Goal: Task Accomplishment & Management: Manage account settings

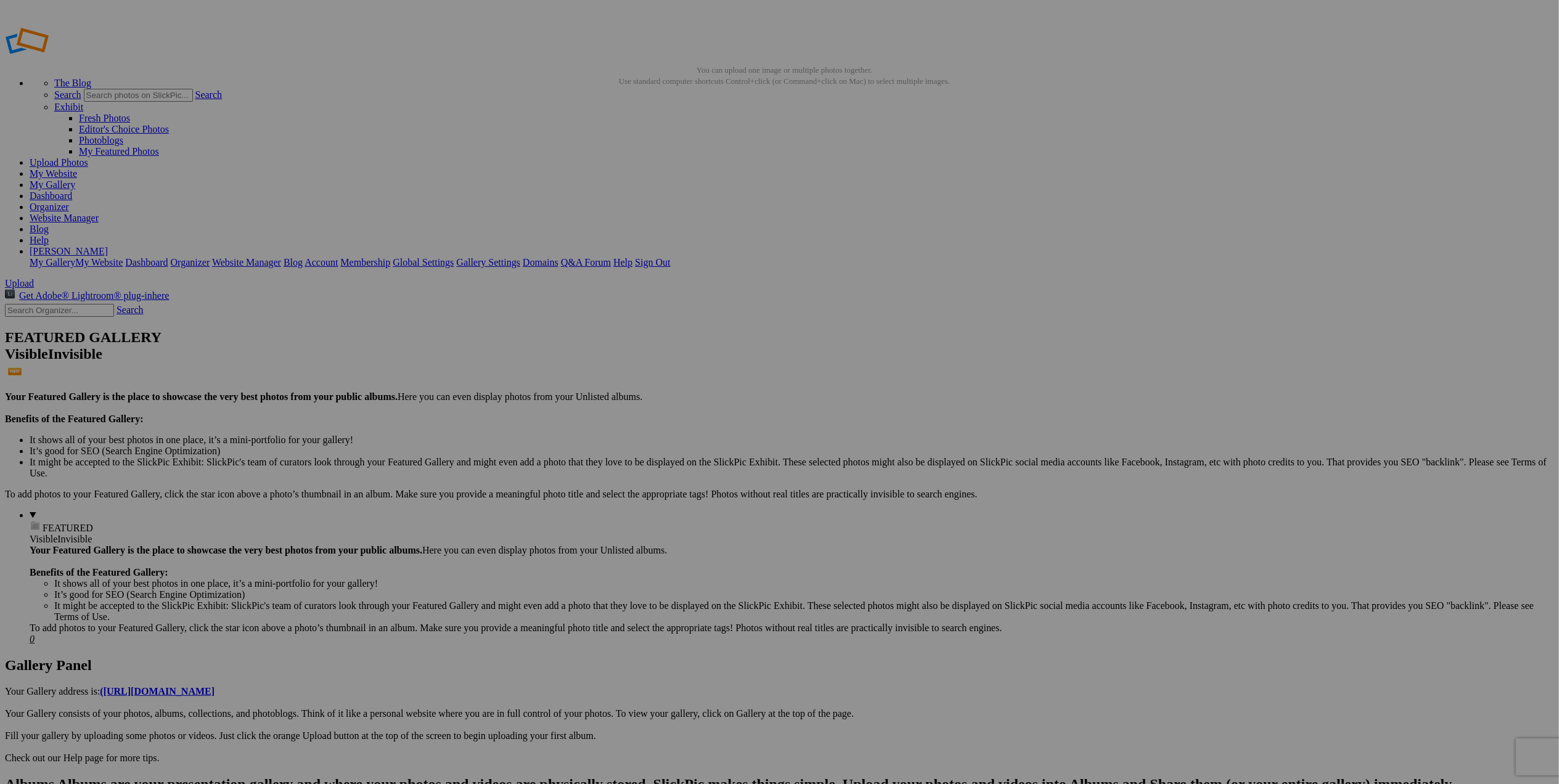
type input "Cannon Beach Rocks at Sunset"
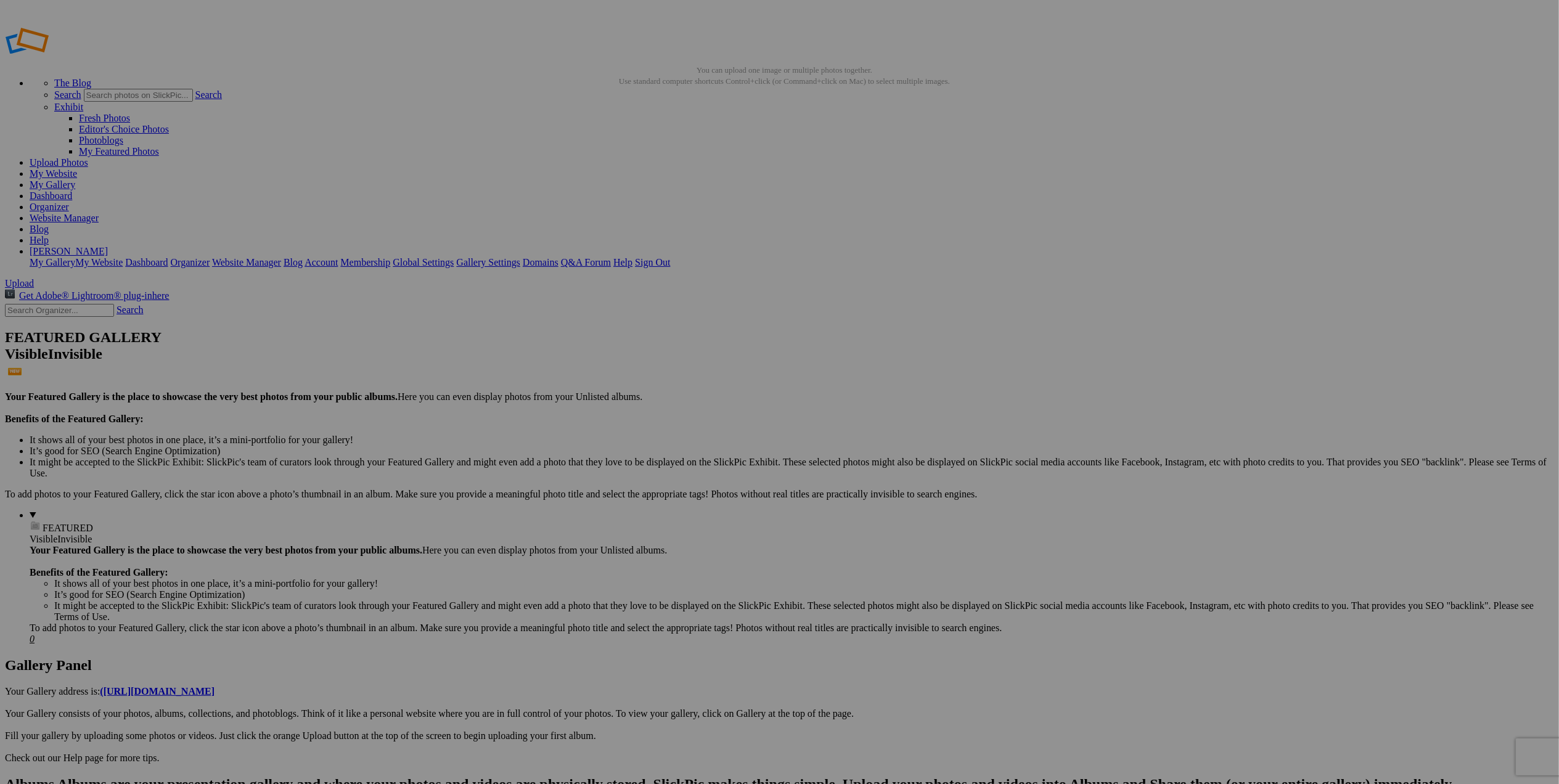
type input "Mt Rainier from Reflection Lake"
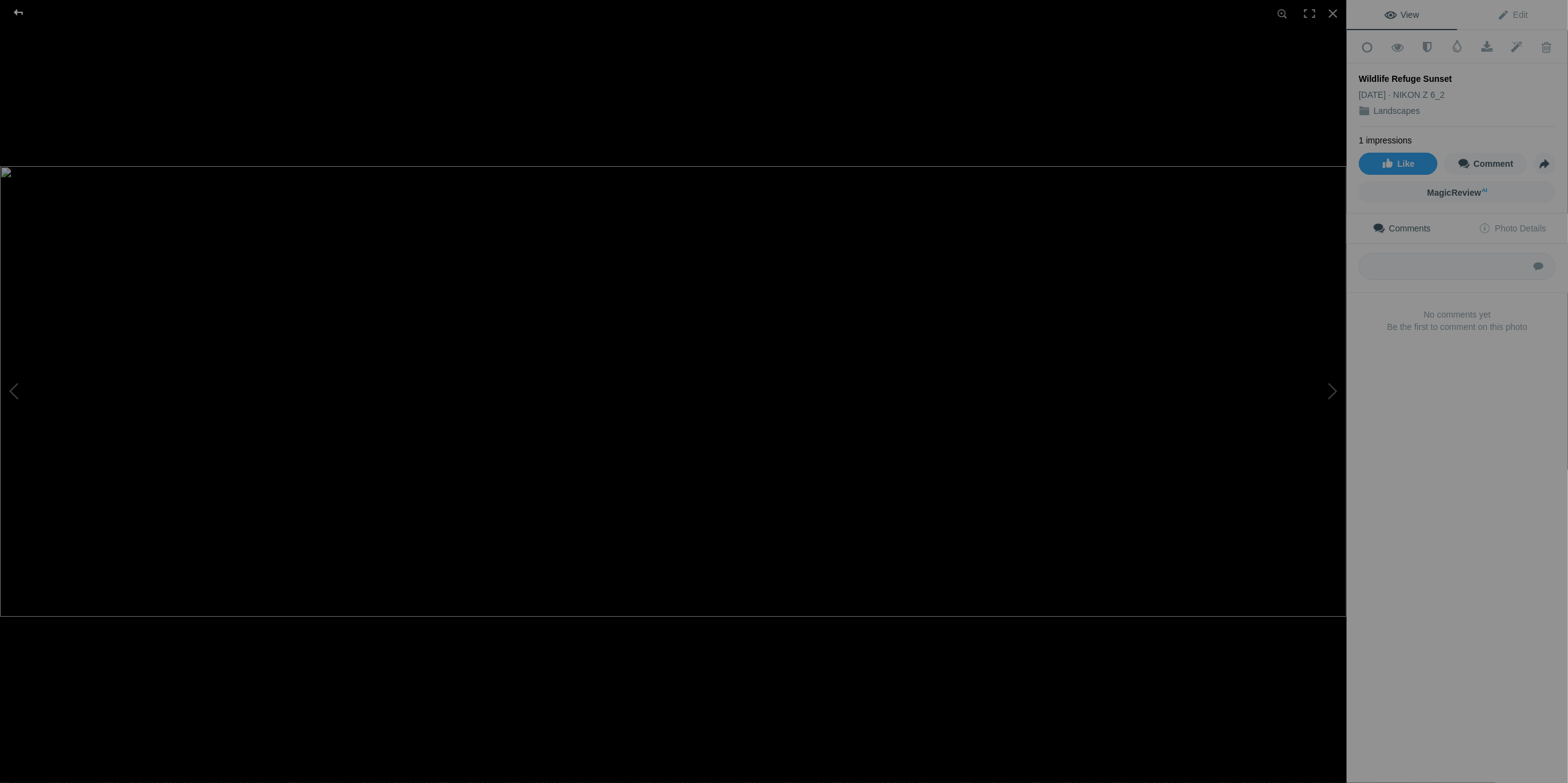
click at [16, 10] on div at bounding box center [19, 12] width 45 height 25
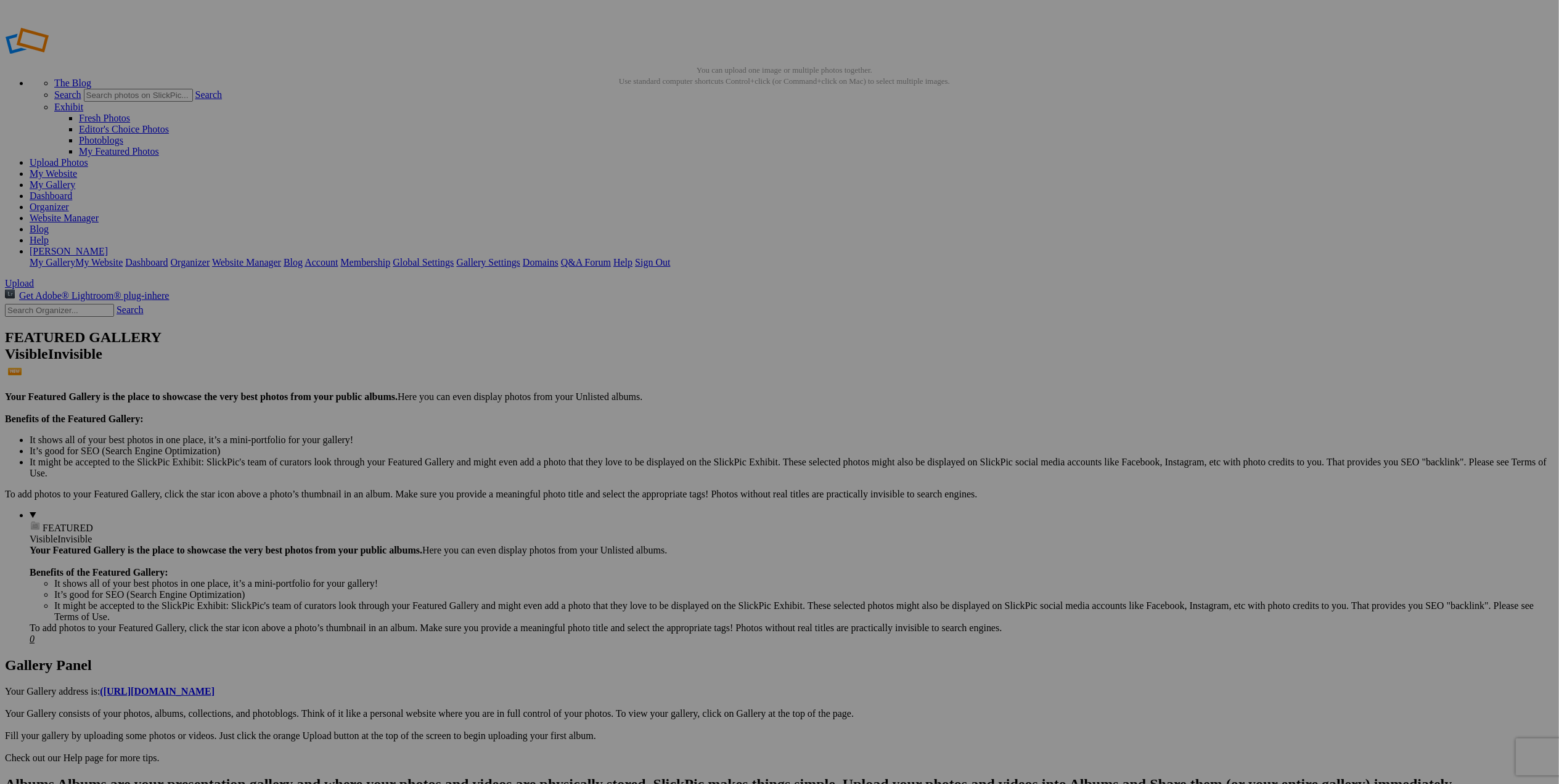
click at [697, 473] on span "Yes" at bounding box center [691, 473] width 15 height 10
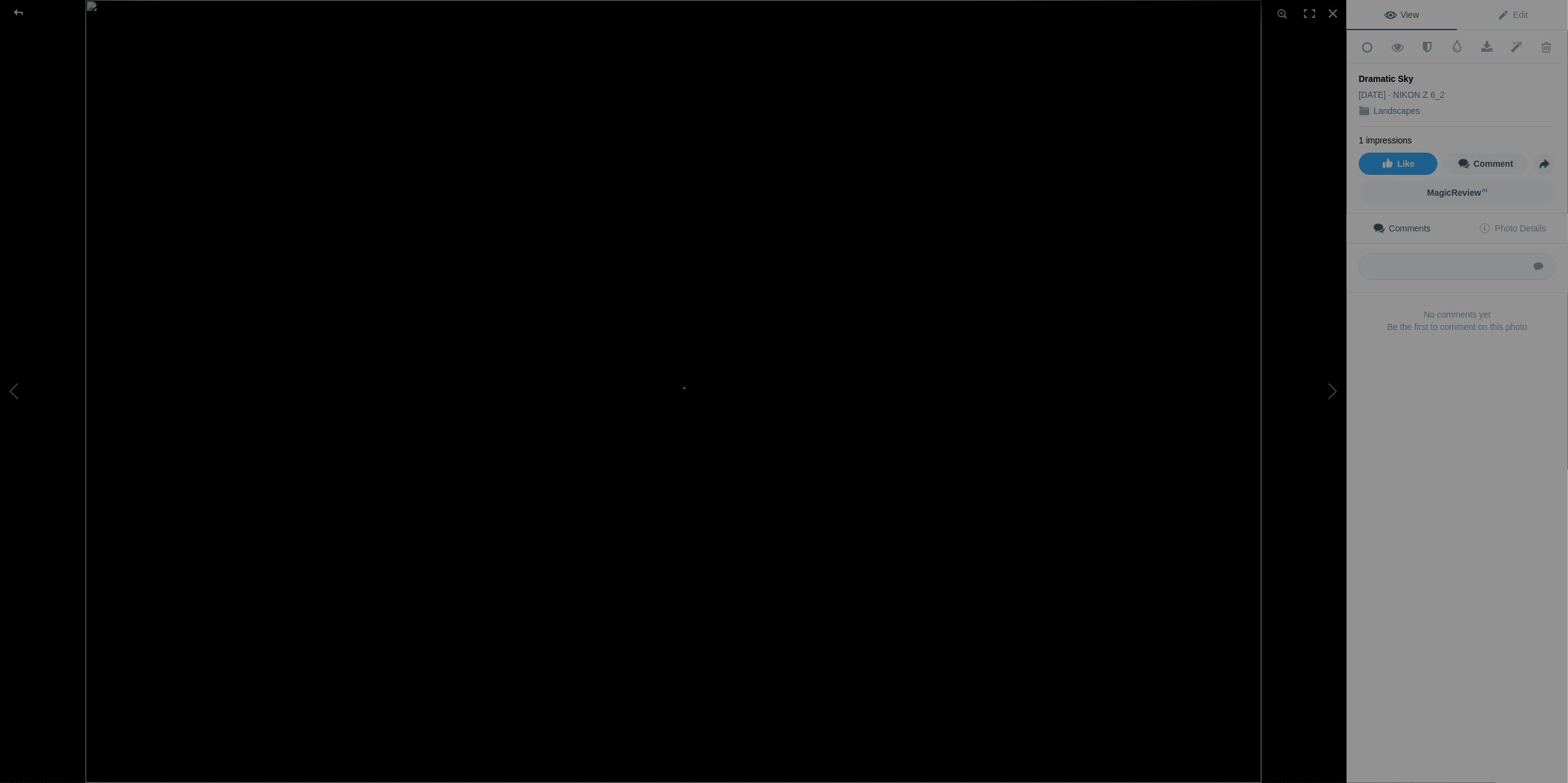
click at [1304, 162] on div at bounding box center [759, 391] width 1347 height 783
click at [14, 14] on div at bounding box center [19, 12] width 45 height 25
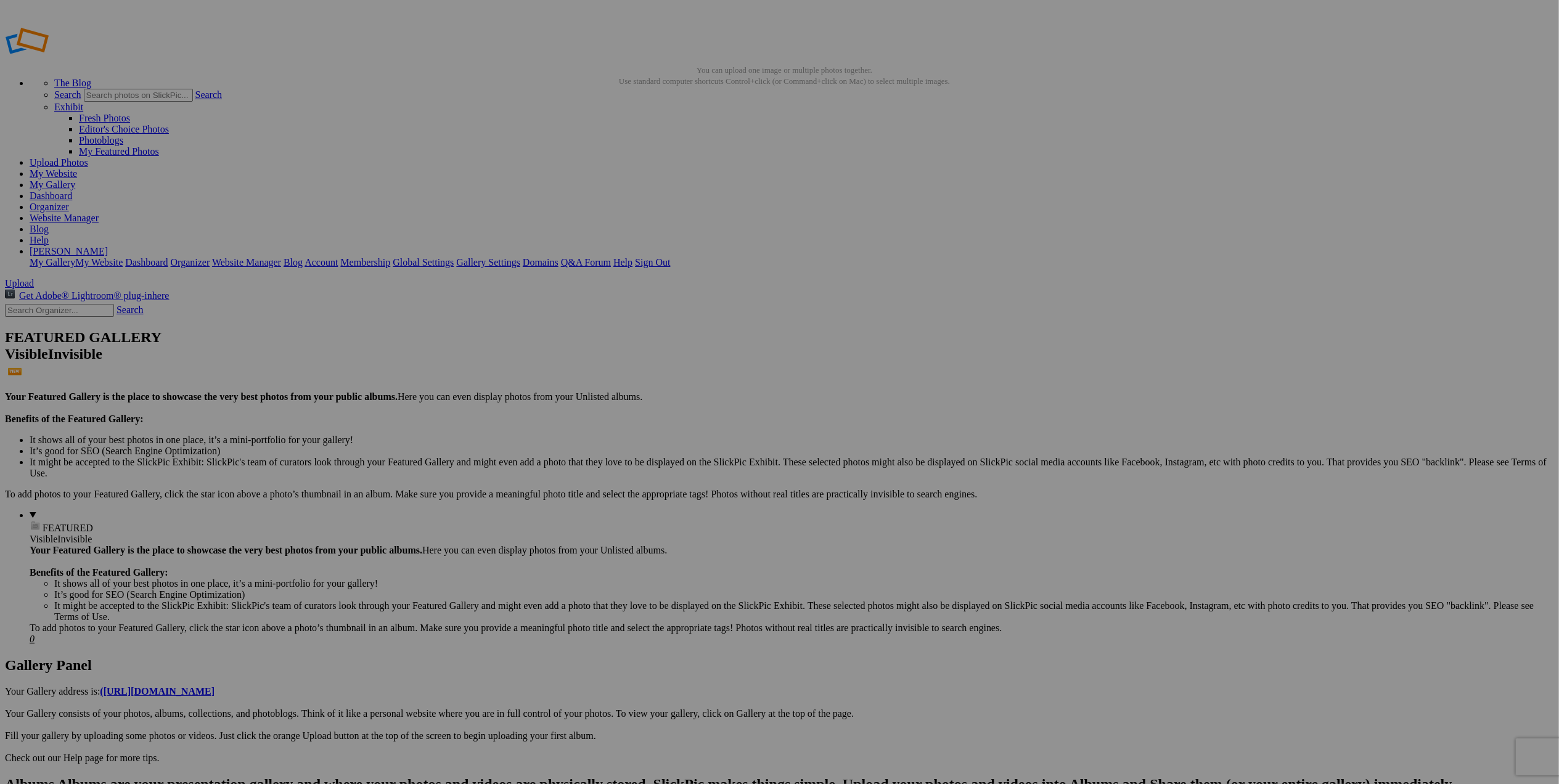
click at [697, 471] on span "Yes" at bounding box center [691, 473] width 15 height 10
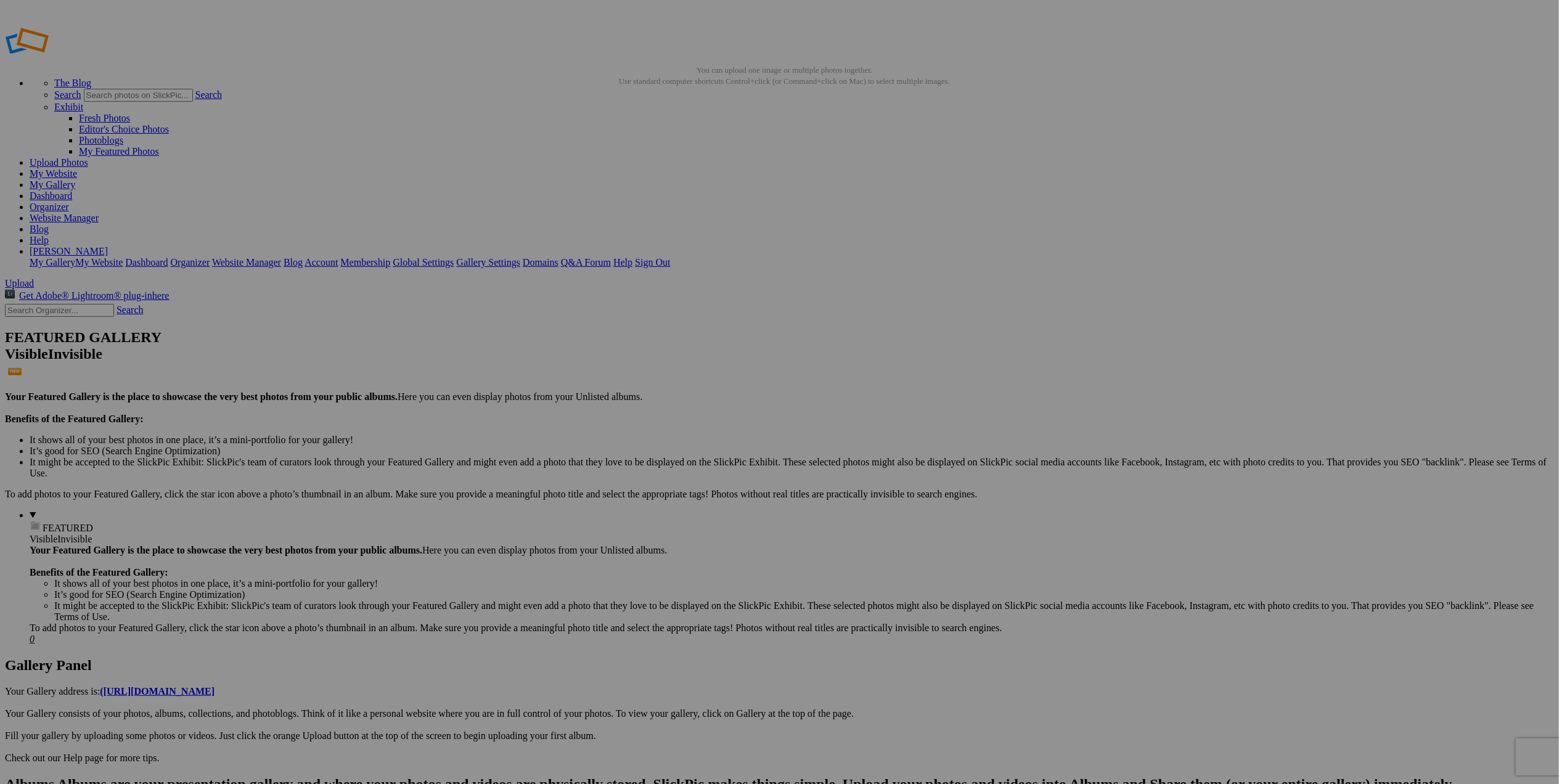
click at [697, 469] on span "Yes" at bounding box center [691, 473] width 15 height 10
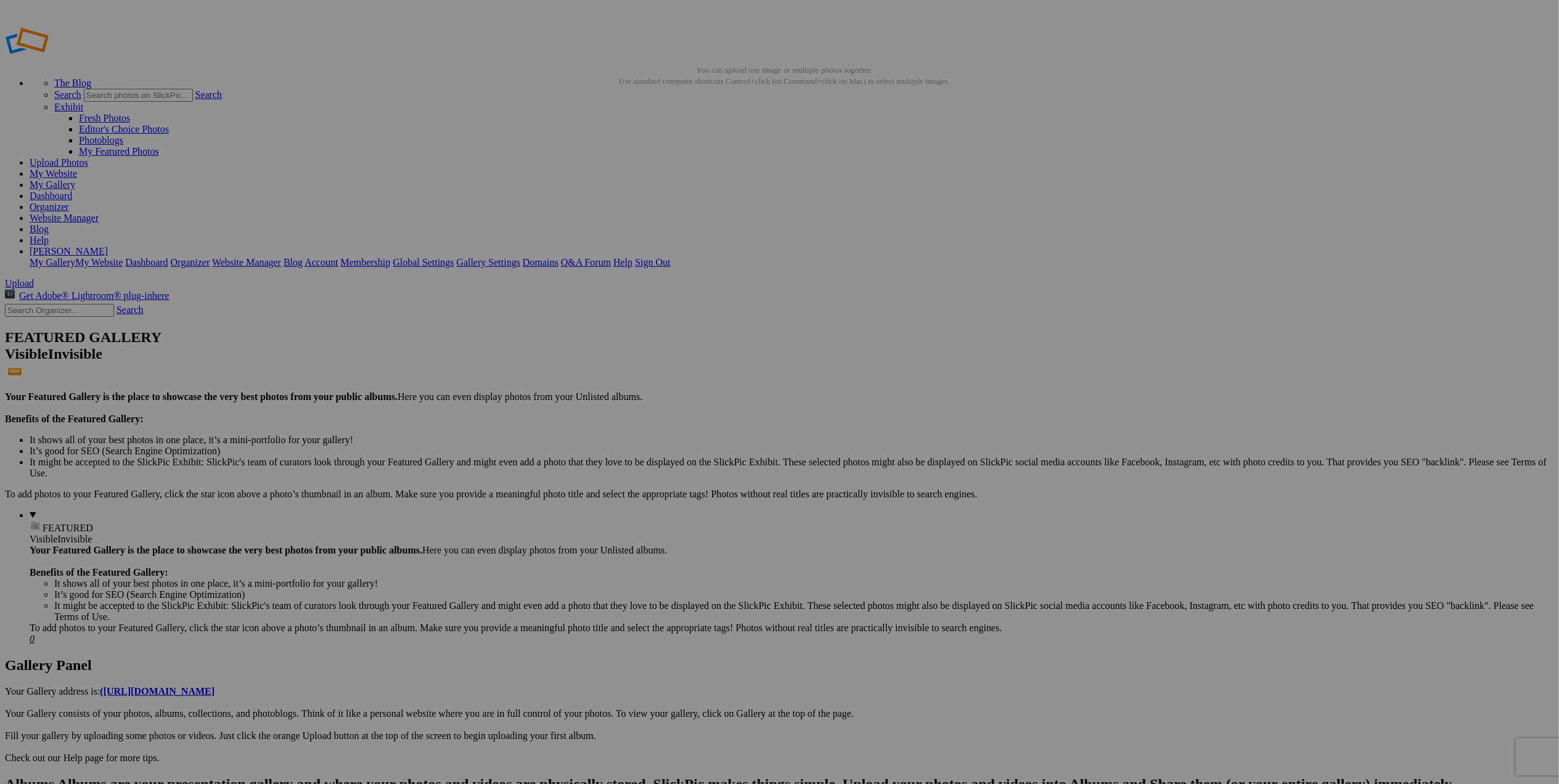
click at [697, 474] on span "Yes" at bounding box center [691, 473] width 15 height 10
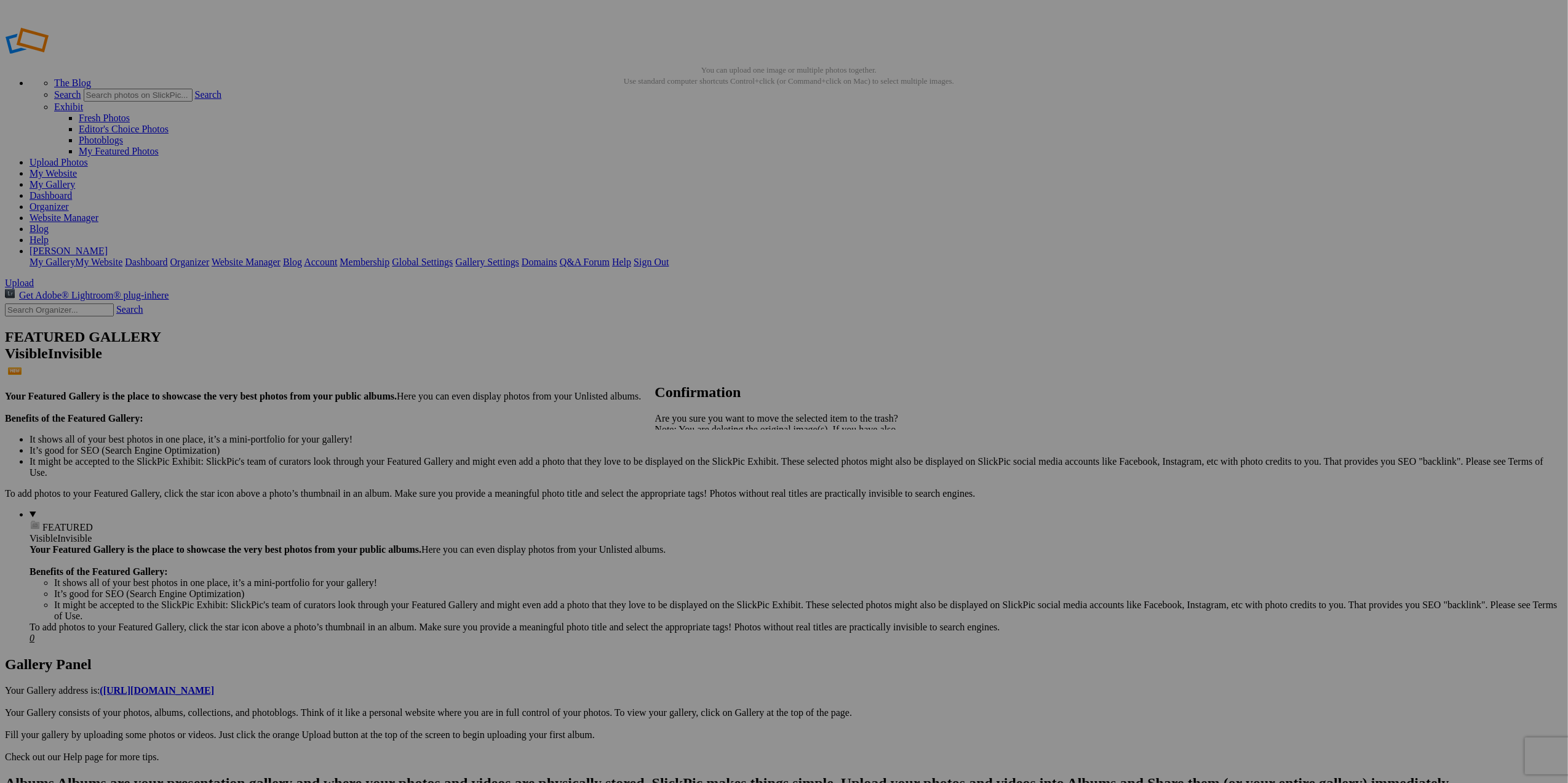
click at [696, 478] on link "Yes" at bounding box center [689, 473] width 15 height 10
drag, startPoint x: 0, startPoint y: 0, endPoint x: 965, endPoint y: 473, distance: 1074.7
click at [33, 278] on span "Upload" at bounding box center [20, 283] width 29 height 10
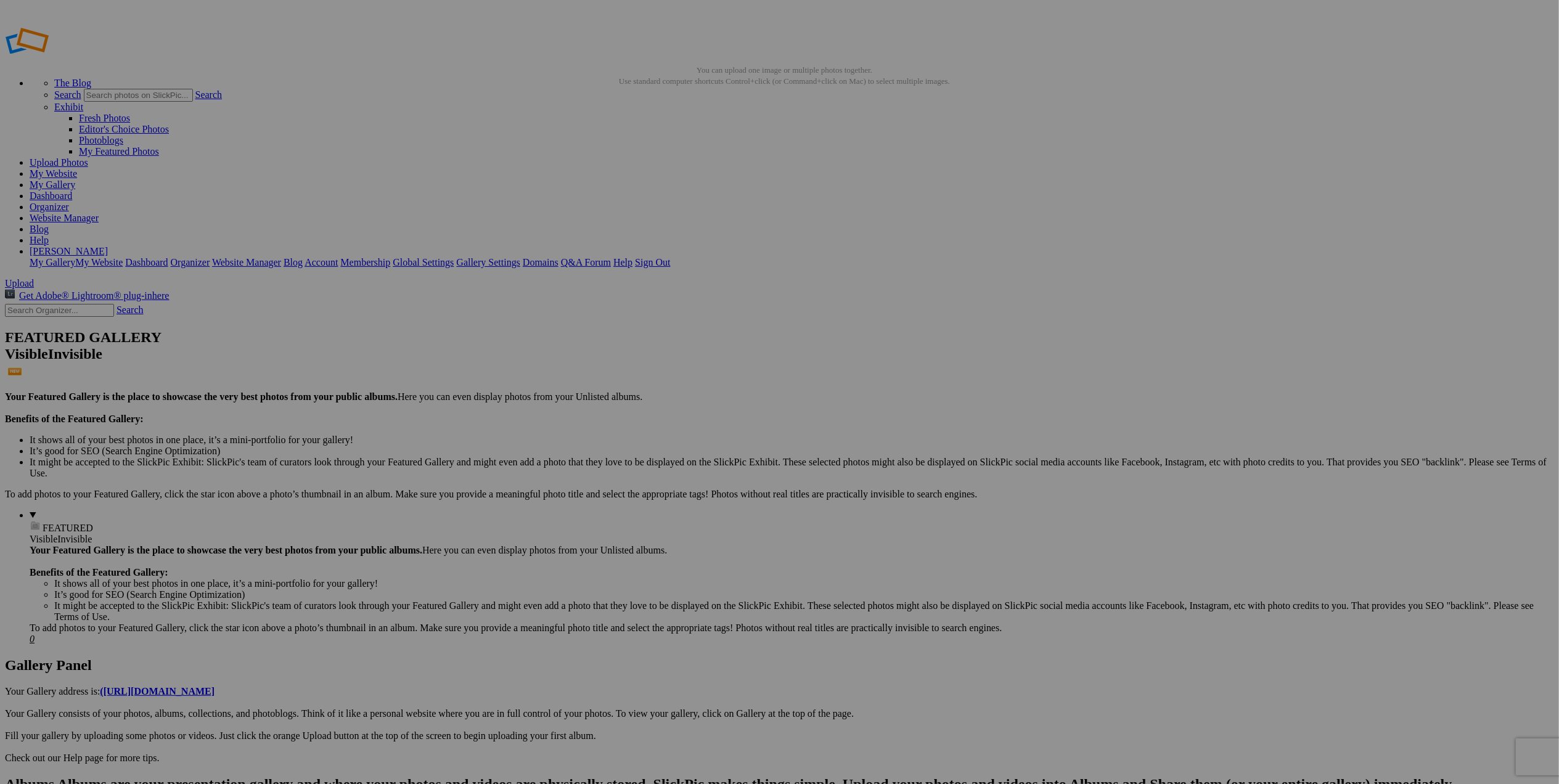
click at [617, 438] on span at bounding box center [617, 443] width 0 height 10
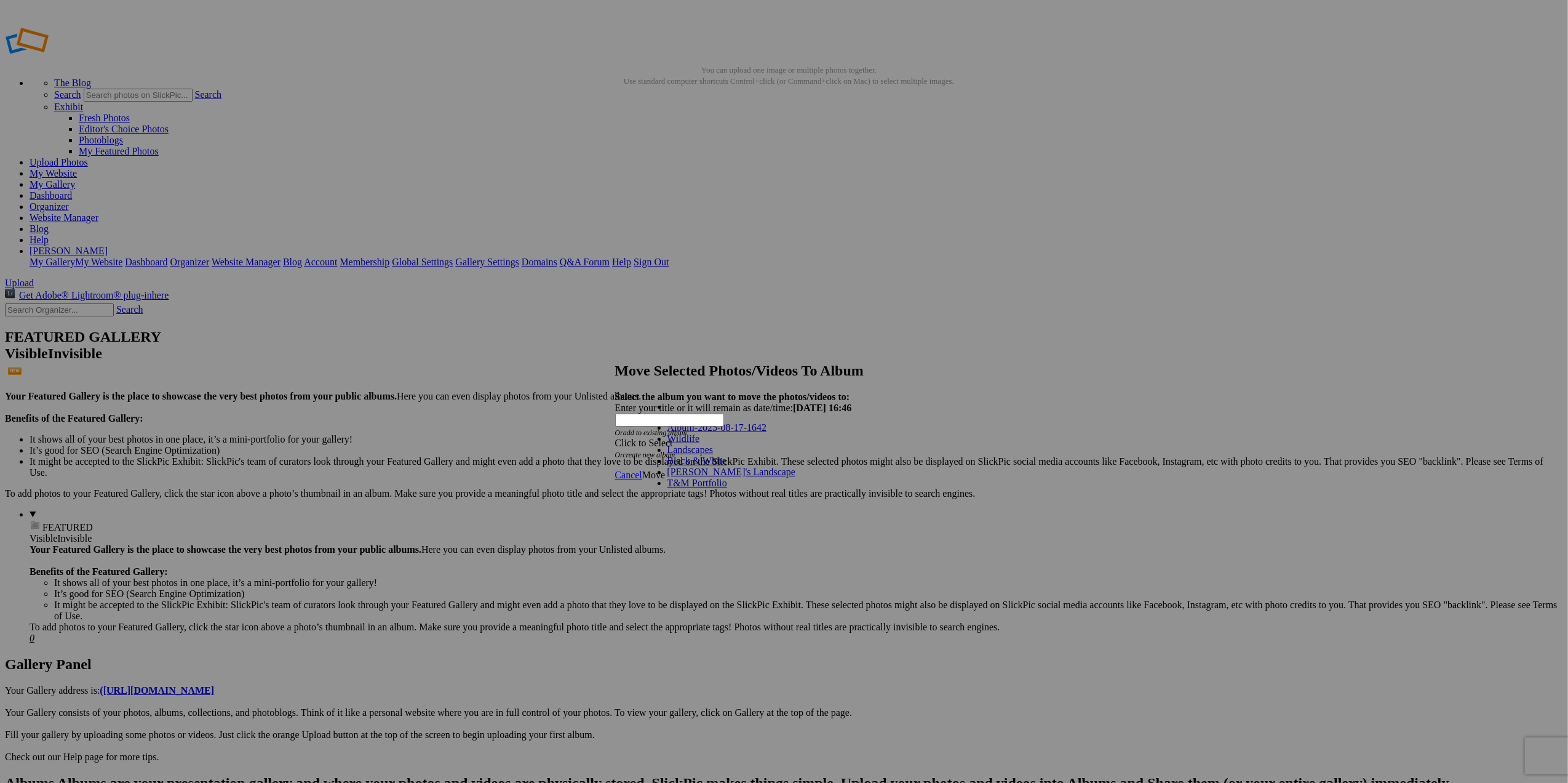
click at [691, 455] on link "Landscapes" at bounding box center [690, 449] width 46 height 10
click at [665, 469] on span "Move" at bounding box center [653, 474] width 23 height 10
click at [654, 437] on span "Ok" at bounding box center [648, 431] width 12 height 10
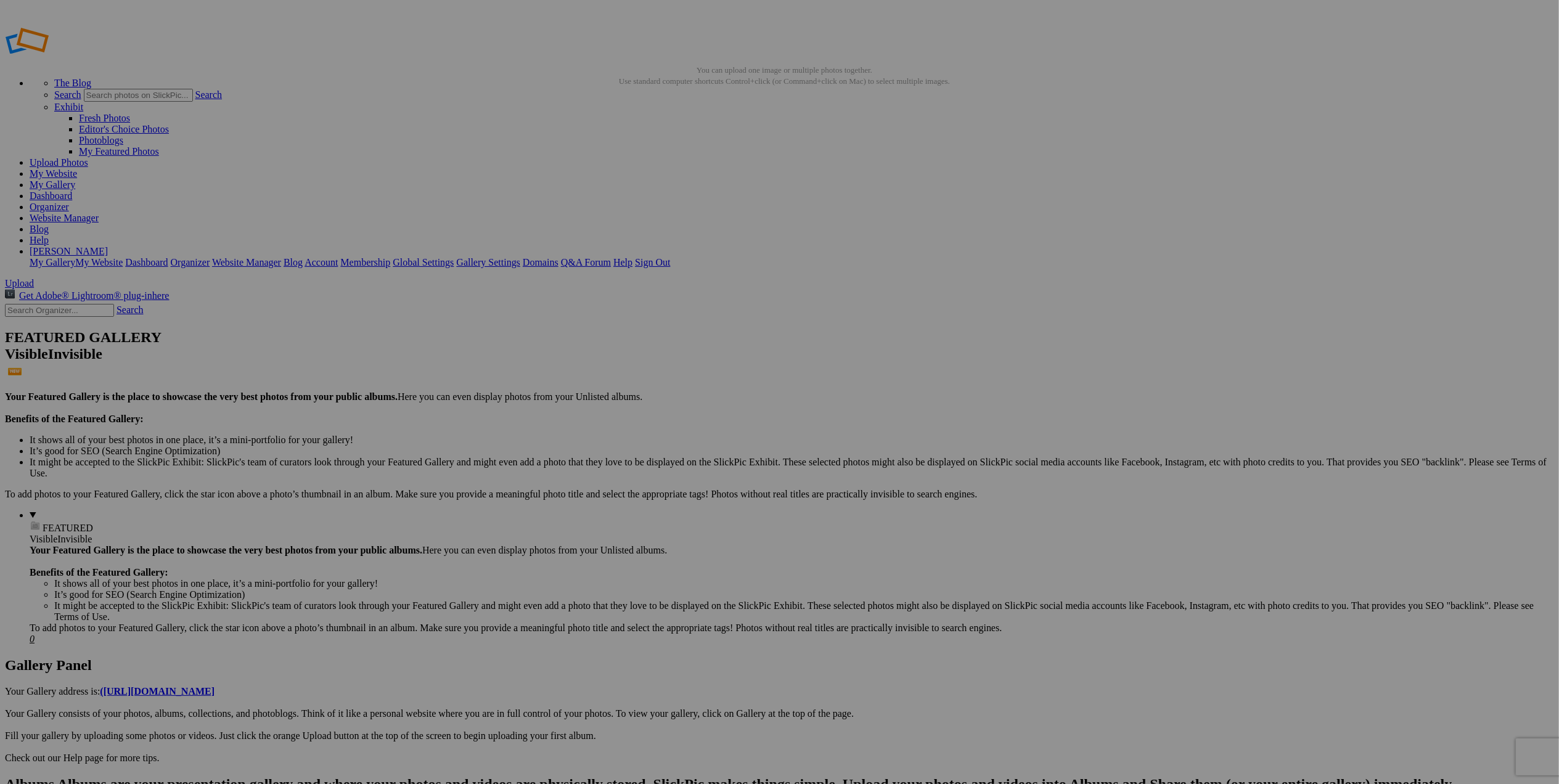
click at [617, 438] on span at bounding box center [617, 443] width 0 height 10
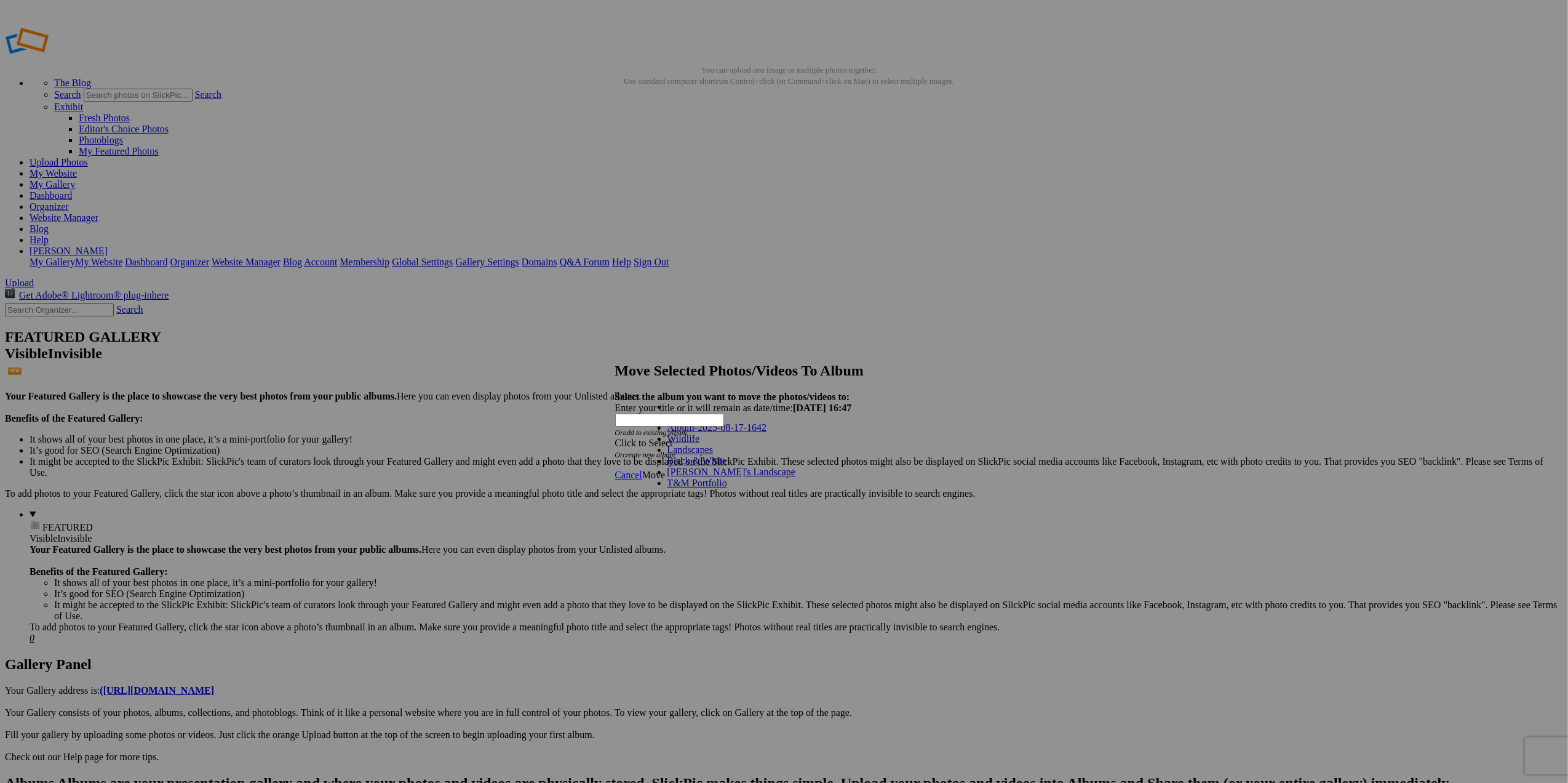
click at [692, 455] on link "Landscapes" at bounding box center [690, 449] width 46 height 10
click at [665, 469] on span "Move" at bounding box center [653, 474] width 23 height 10
click at [654, 437] on span "Ok" at bounding box center [648, 431] width 12 height 10
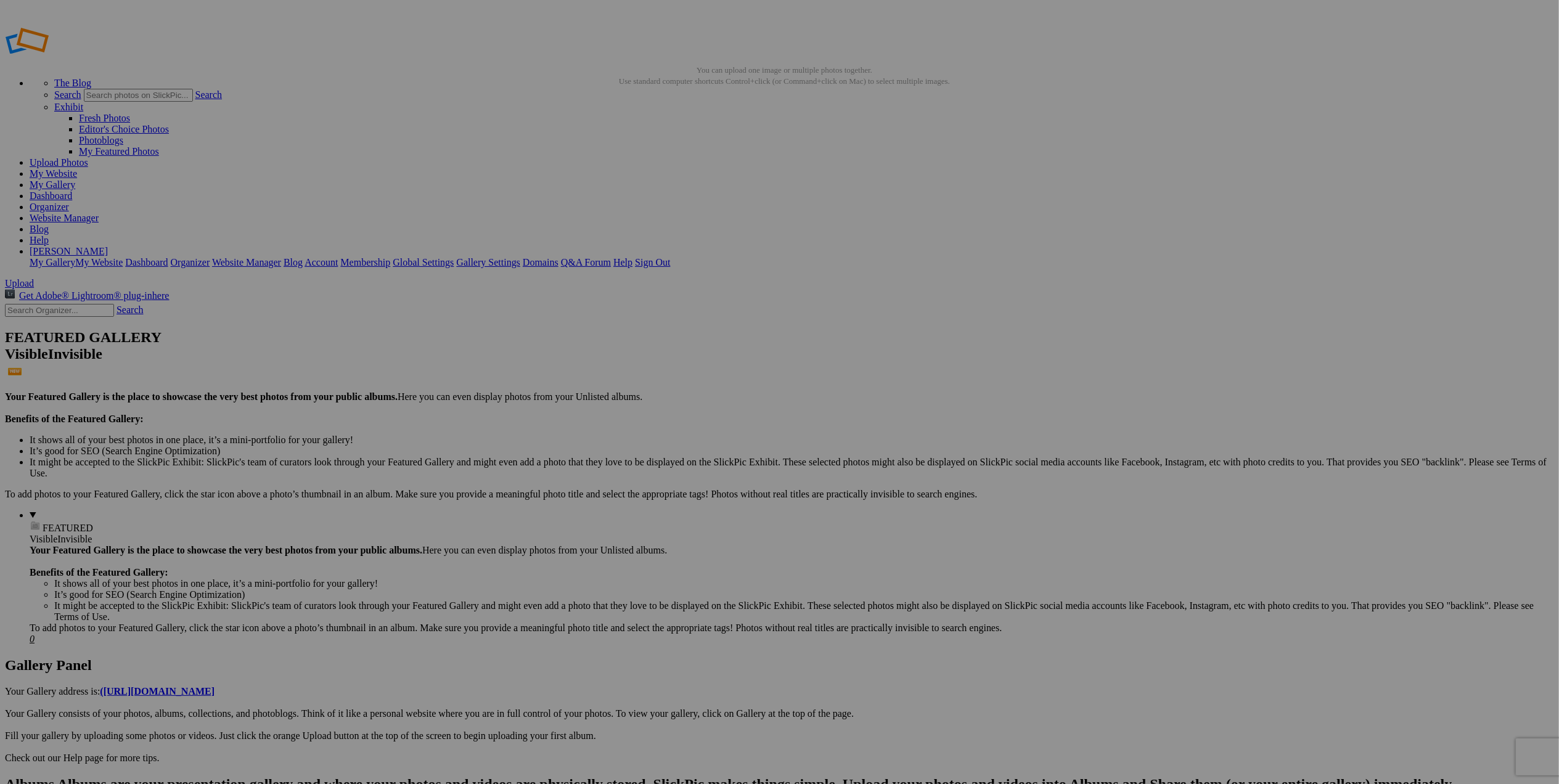
click at [667, 470] on span "Move" at bounding box center [655, 475] width 23 height 10
click at [617, 438] on span at bounding box center [617, 443] width 0 height 10
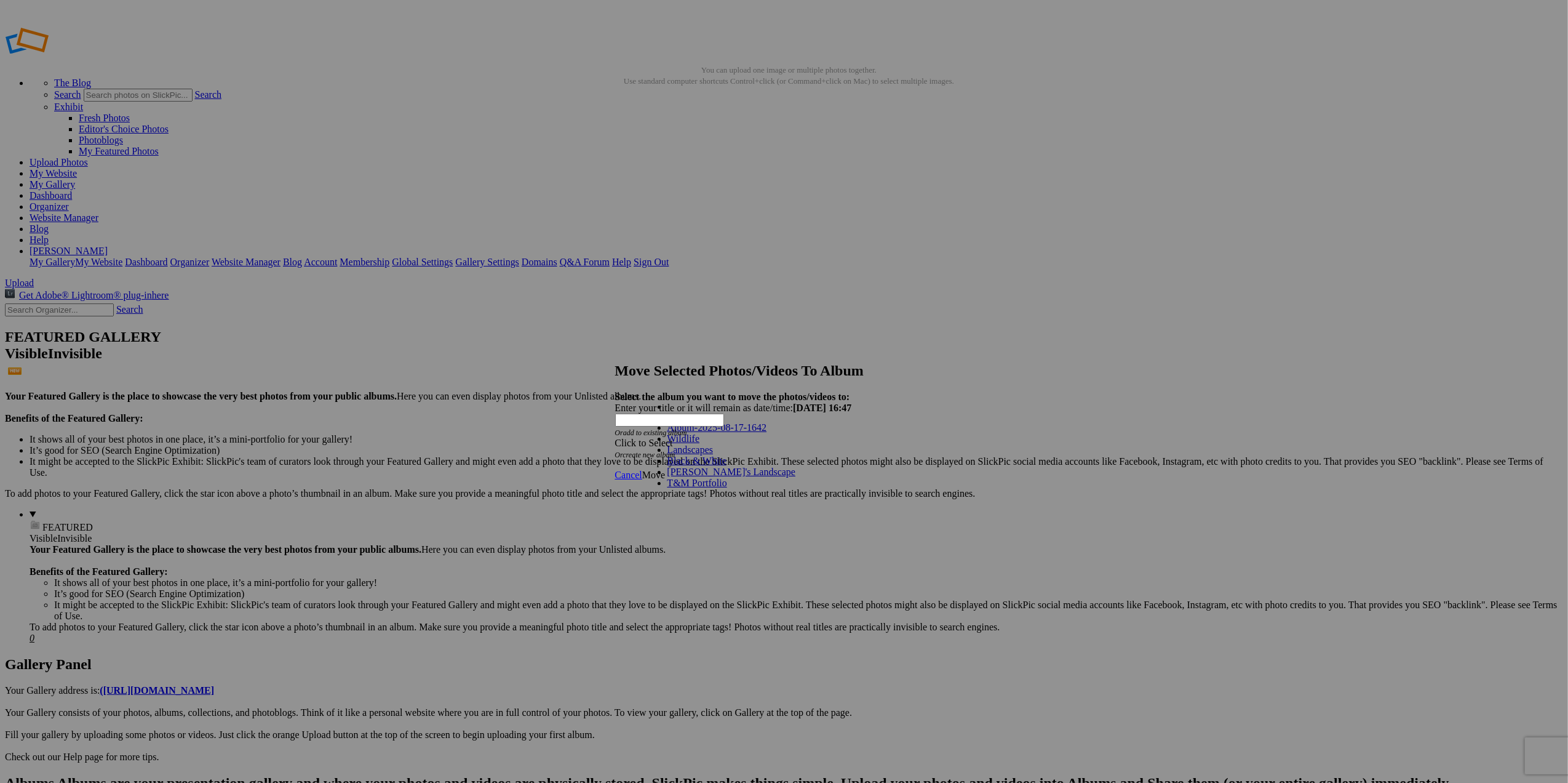
click at [713, 455] on link "Landscapes" at bounding box center [690, 449] width 46 height 10
click at [665, 469] on span "Move" at bounding box center [653, 474] width 23 height 10
click at [654, 437] on span "Ok" at bounding box center [648, 431] width 12 height 10
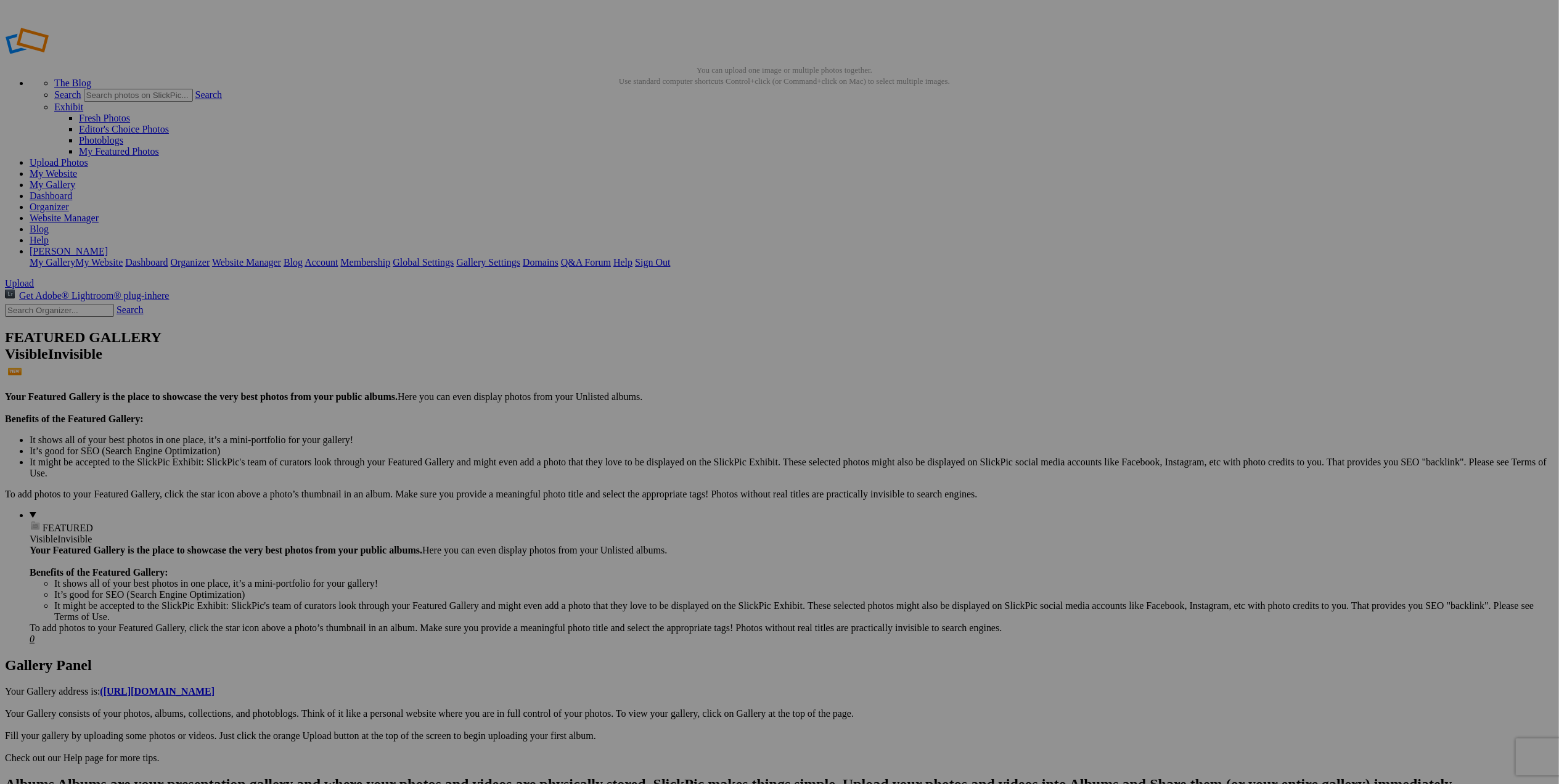
click at [617, 438] on span at bounding box center [617, 443] width 0 height 10
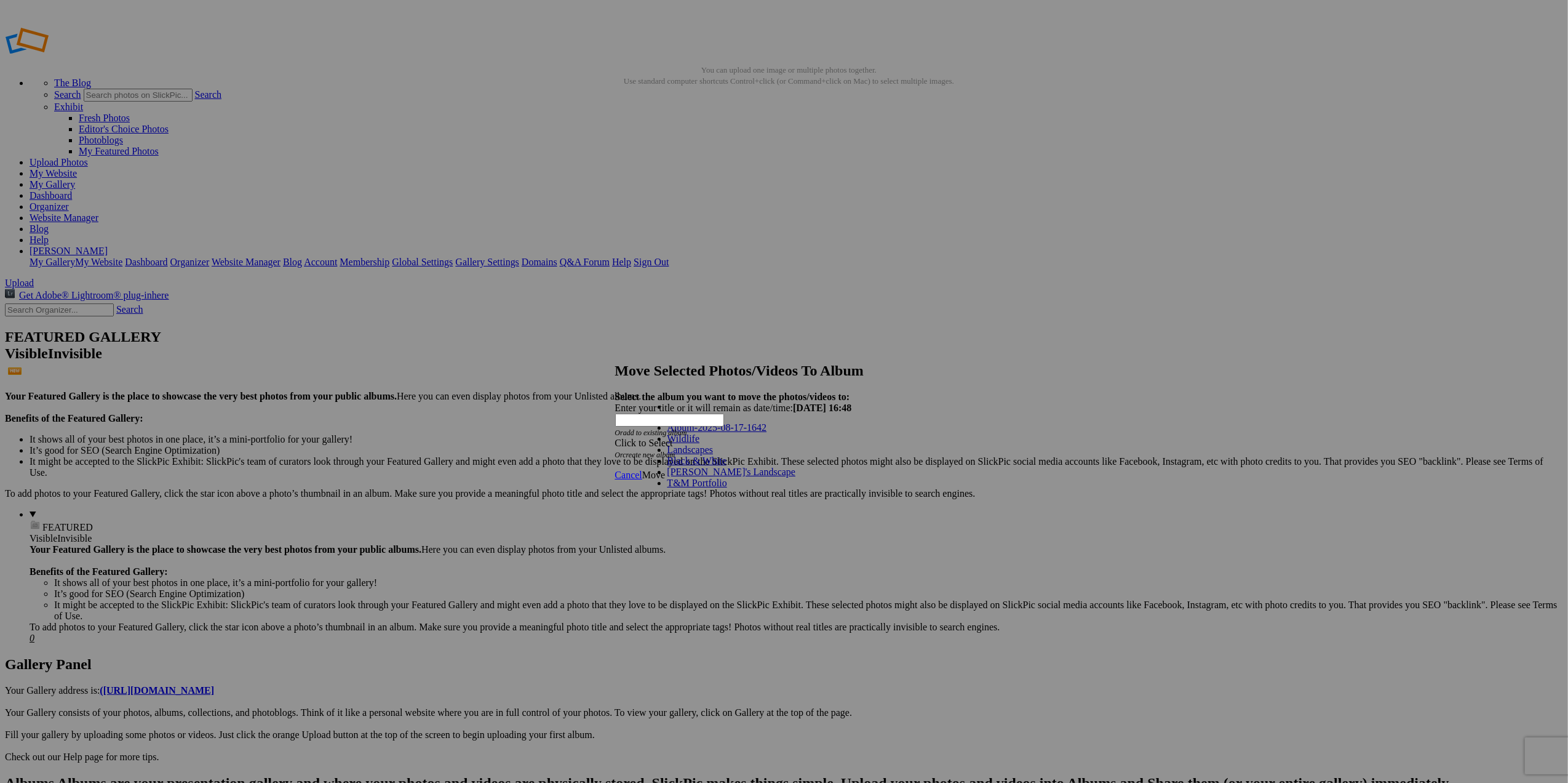
click at [713, 455] on link "Landscapes" at bounding box center [690, 449] width 46 height 10
click at [665, 469] on span "Move" at bounding box center [653, 474] width 23 height 10
click at [654, 437] on span "Ok" at bounding box center [648, 431] width 12 height 10
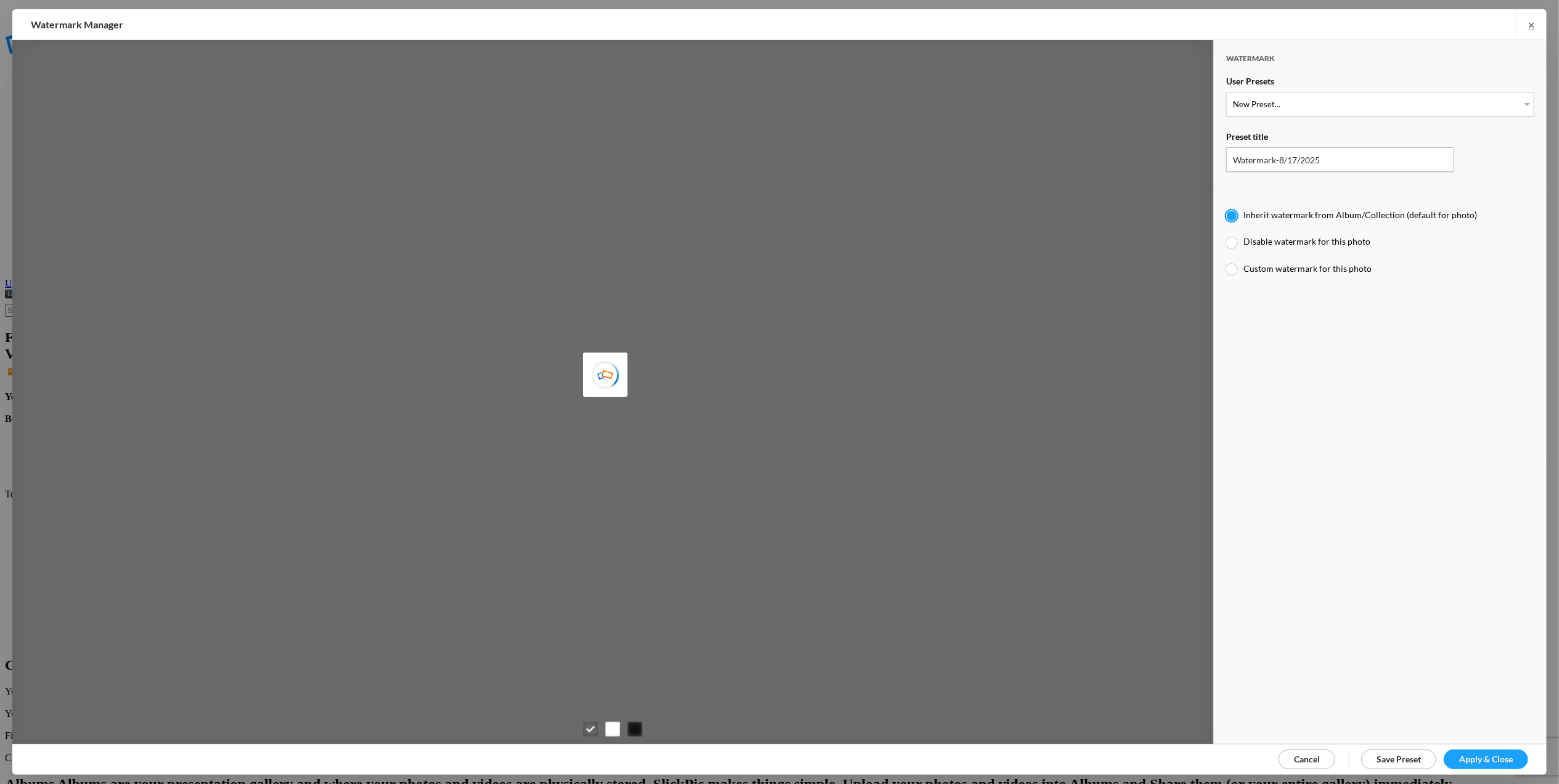
type input "T for [PERSON_NAME]'s photo"
click at [1516, 101] on select "New Preset... T for [PERSON_NAME]'s photo M for [PERSON_NAME]'s photo" at bounding box center [1379, 104] width 308 height 25
select select "2: Object"
click at [1226, 92] on select "New Preset... T for [PERSON_NAME]'s photo M for [PERSON_NAME]'s photo" at bounding box center [1379, 104] width 308 height 25
type input "M for [PERSON_NAME]'s photo"
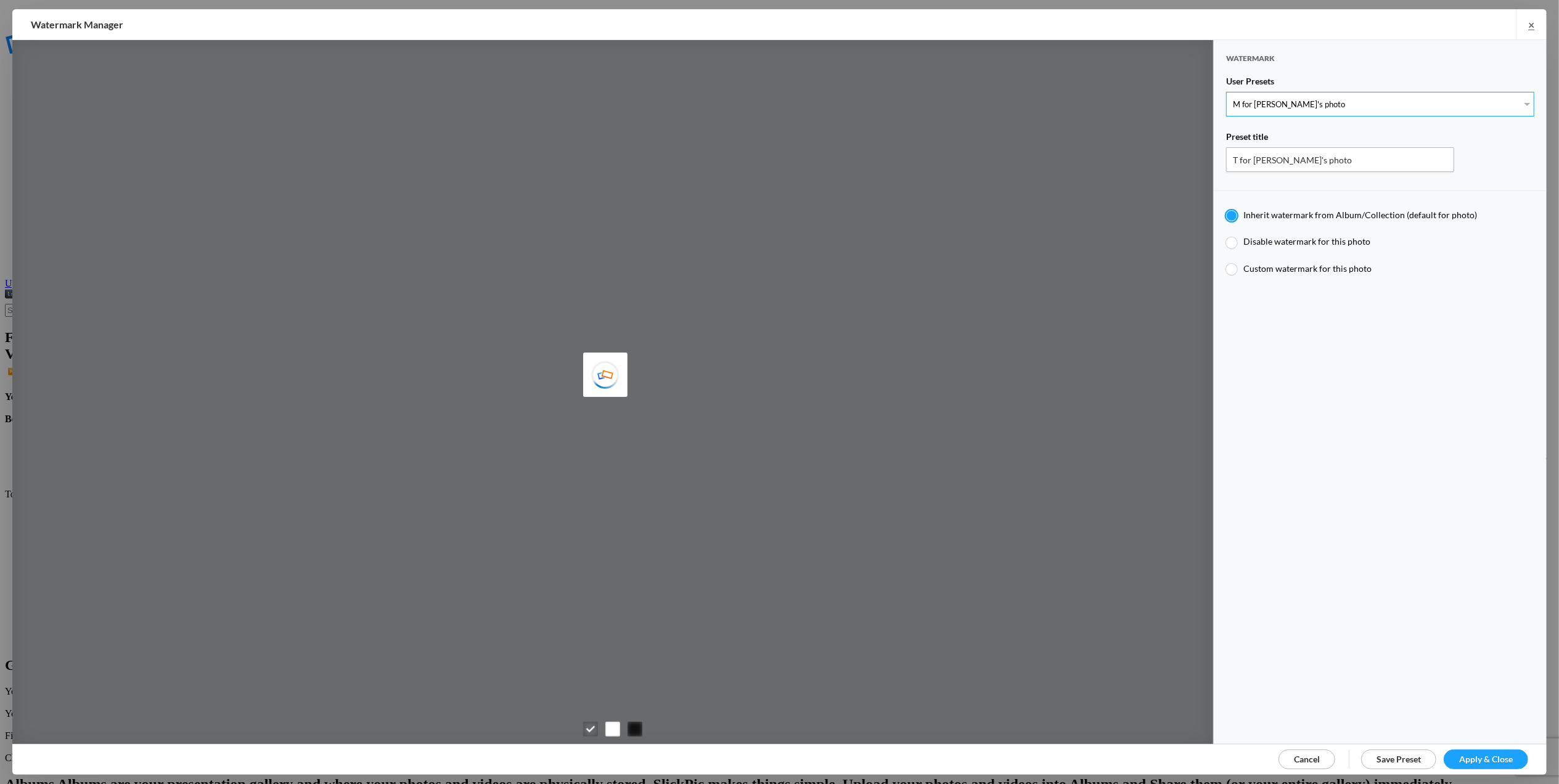
type input "M"
radio input "false"
radio input "true"
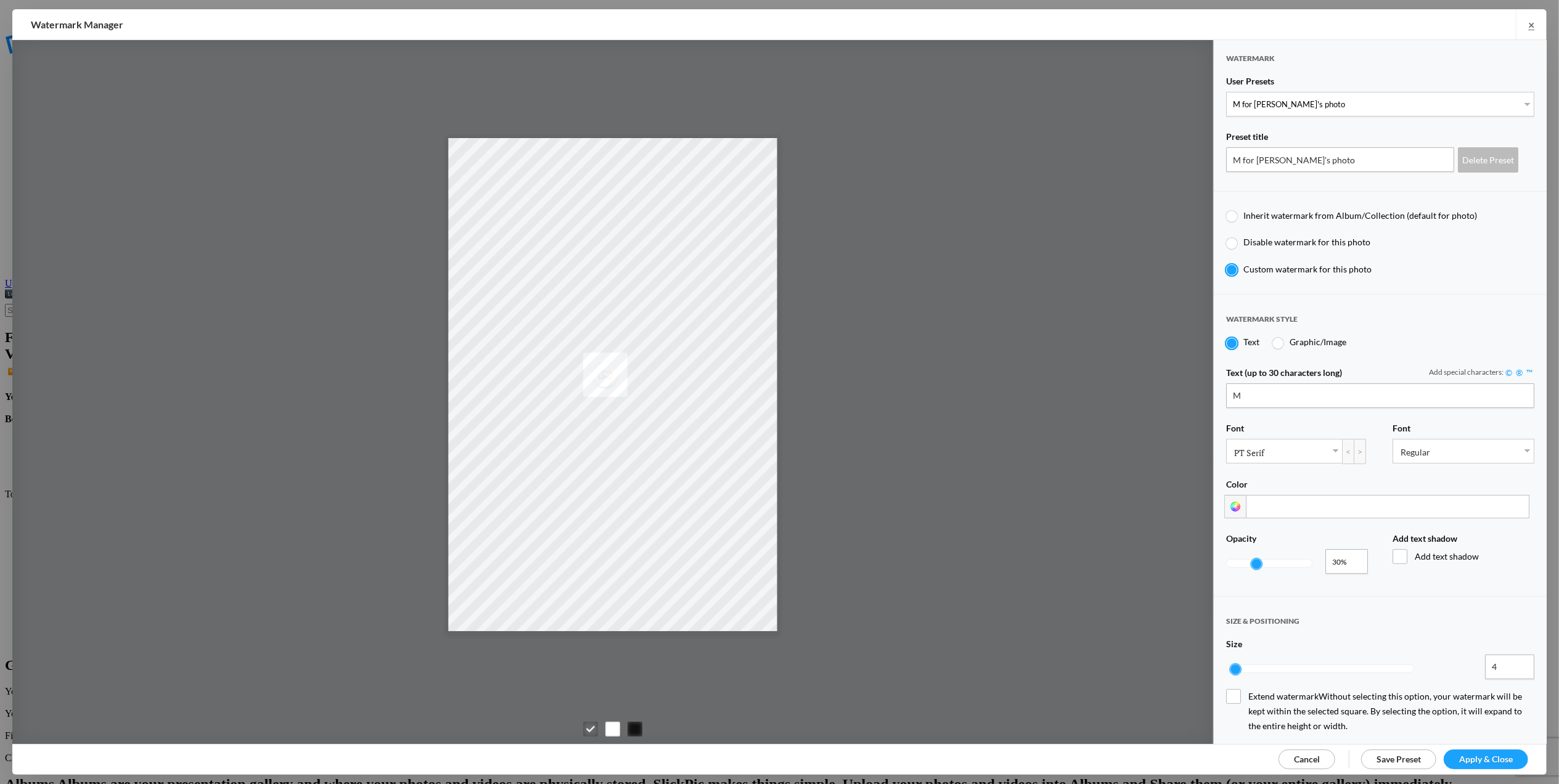
click at [1477, 754] on span "Apply & Close" at bounding box center [1485, 759] width 53 height 10
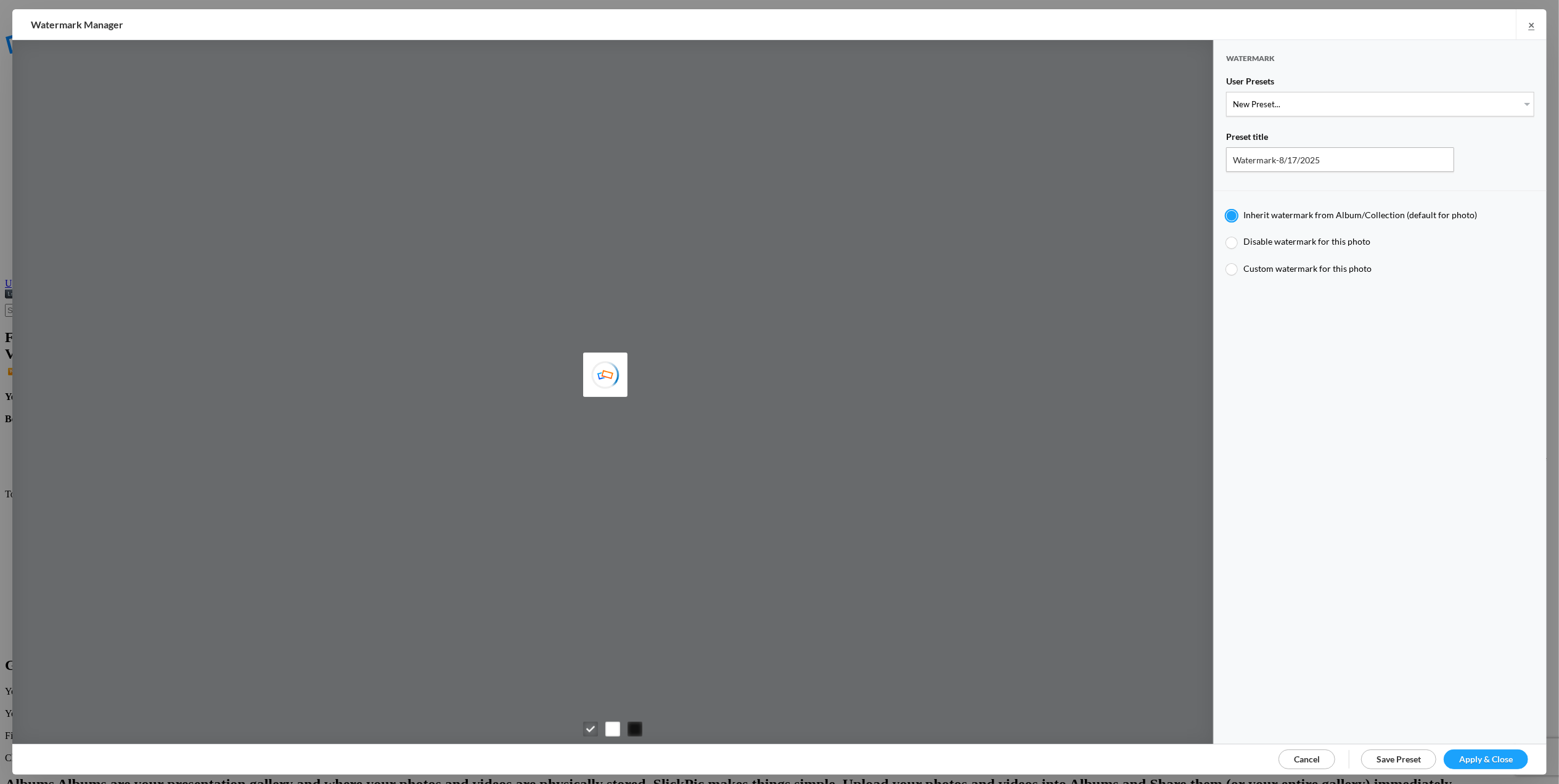
type input "T for Tom's photo"
click at [1510, 100] on select "New Preset... T for Tom's photo M for Mary's photo" at bounding box center [1379, 104] width 308 height 25
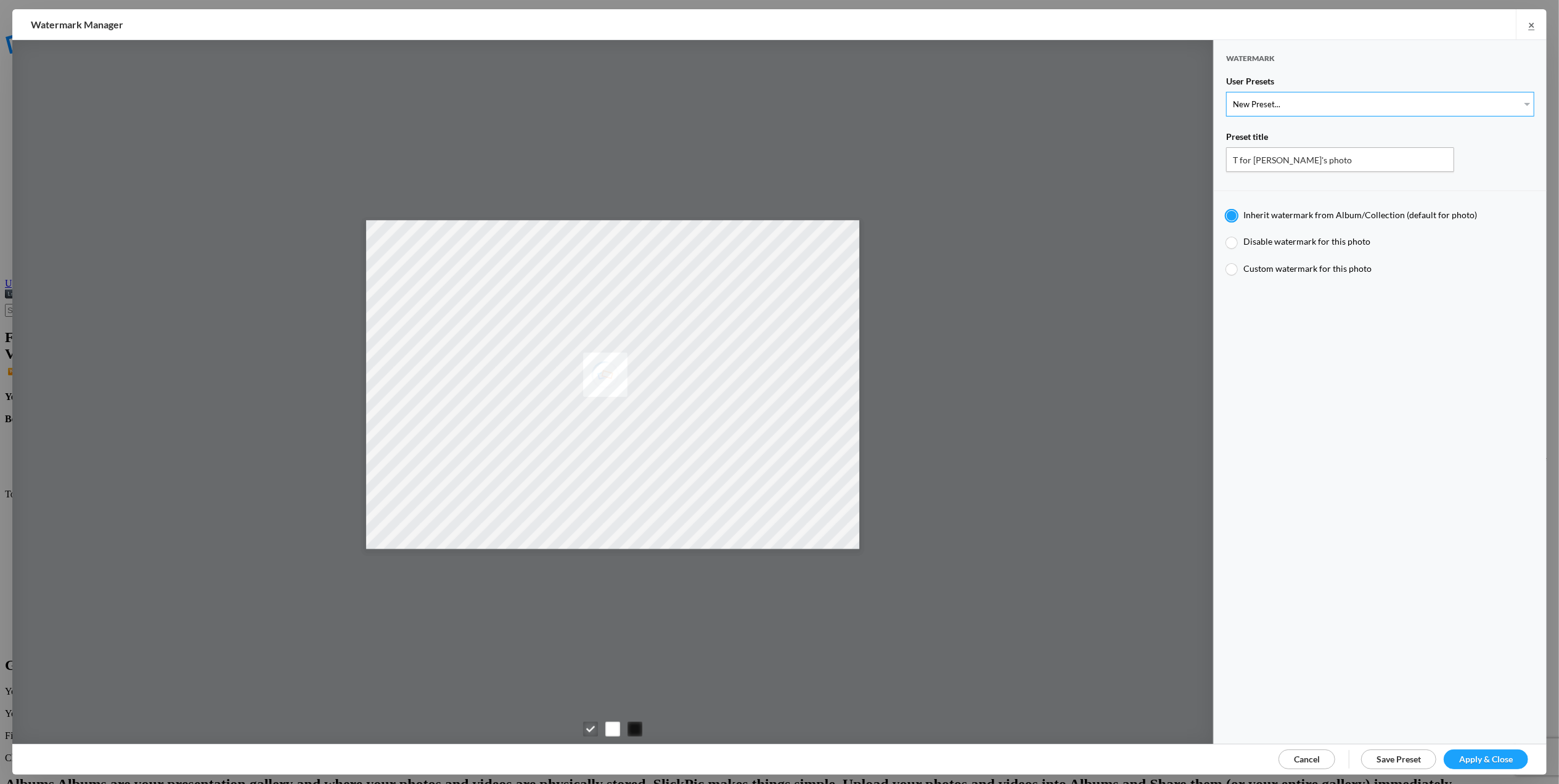
select select "2: Object"
click at [1226, 92] on select "New Preset... T for Tom's photo M for Mary's photo" at bounding box center [1379, 104] width 308 height 25
type input "M for Mary's photo"
radio input "false"
radio input "true"
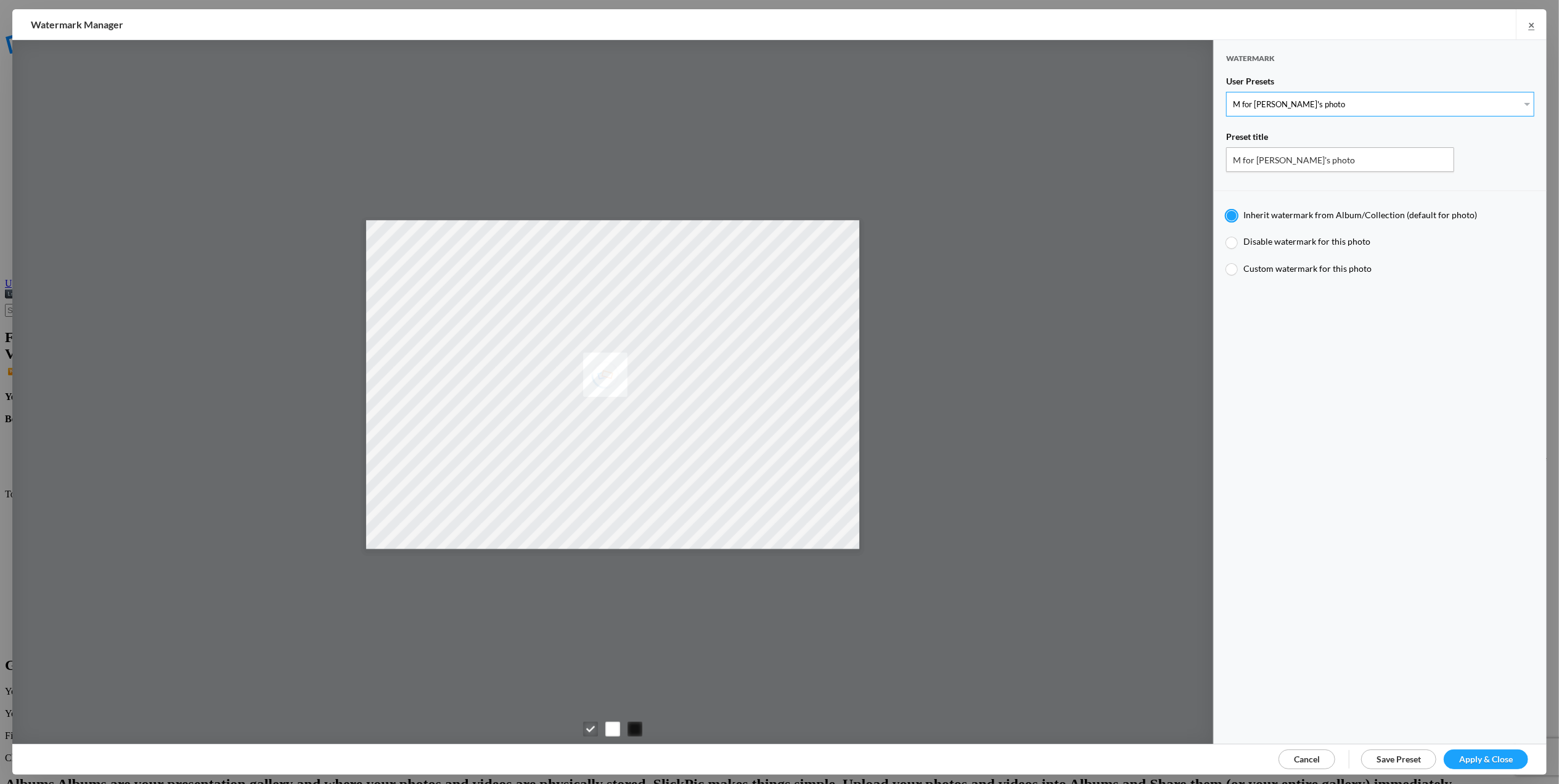
type input "M"
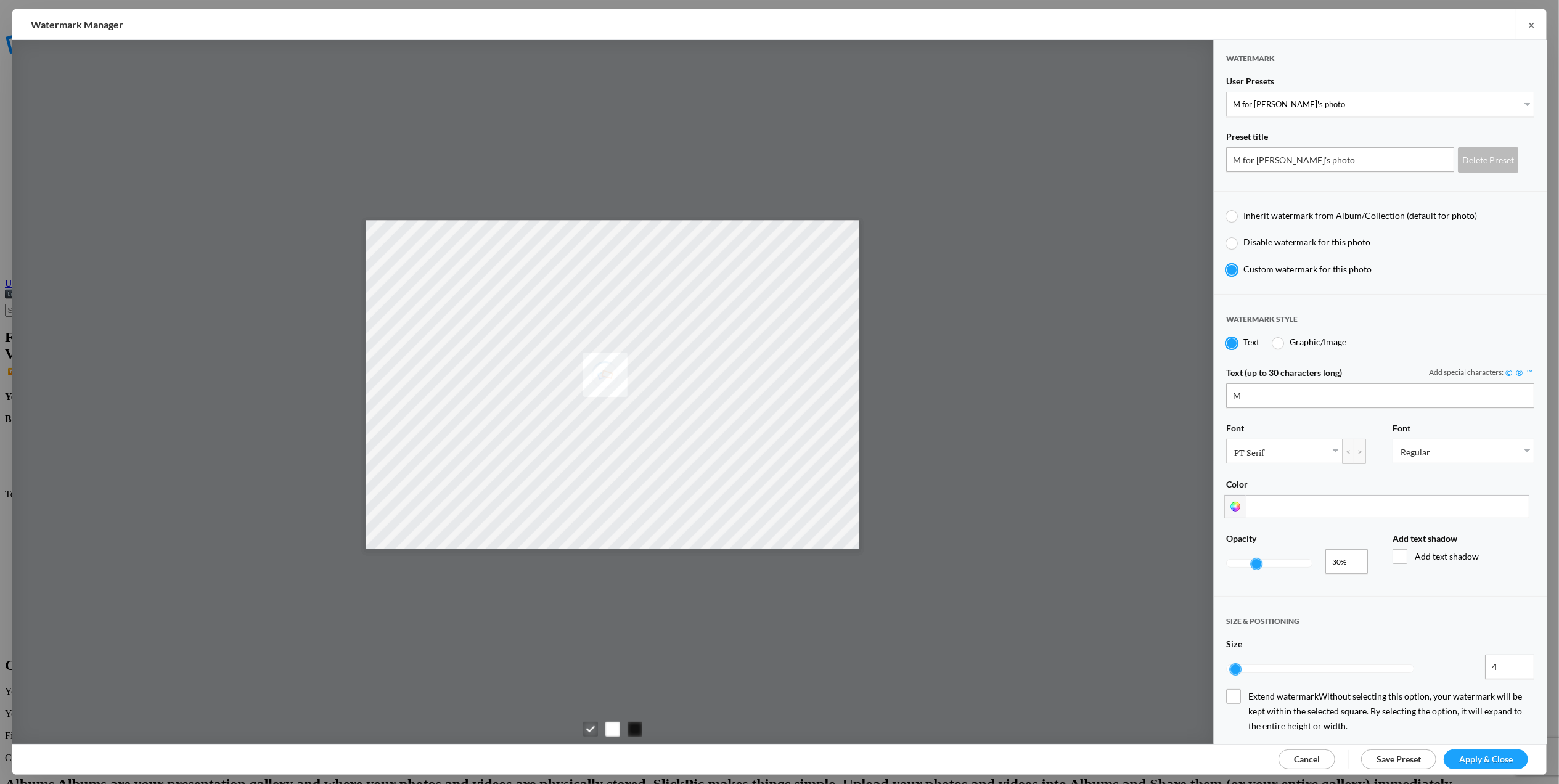
click at [1484, 757] on span "Apply & Close" at bounding box center [1485, 759] width 53 height 10
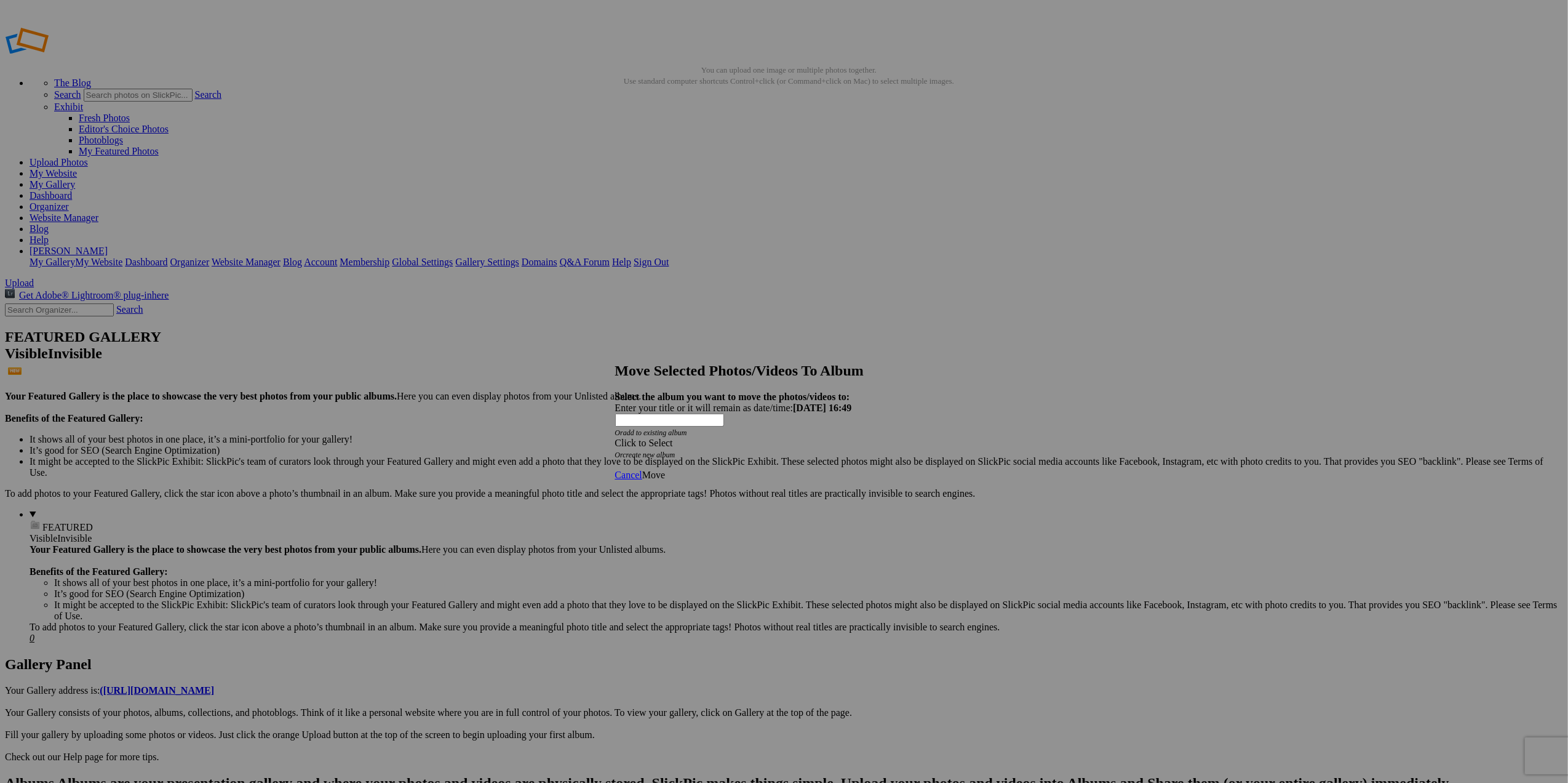
click at [616, 437] on span at bounding box center [616, 443] width 0 height 10
click at [688, 488] on link "T&M Portfolio" at bounding box center [697, 483] width 60 height 10
click at [665, 469] on span "Move" at bounding box center [653, 474] width 23 height 10
click at [654, 437] on span "Ok" at bounding box center [648, 431] width 12 height 10
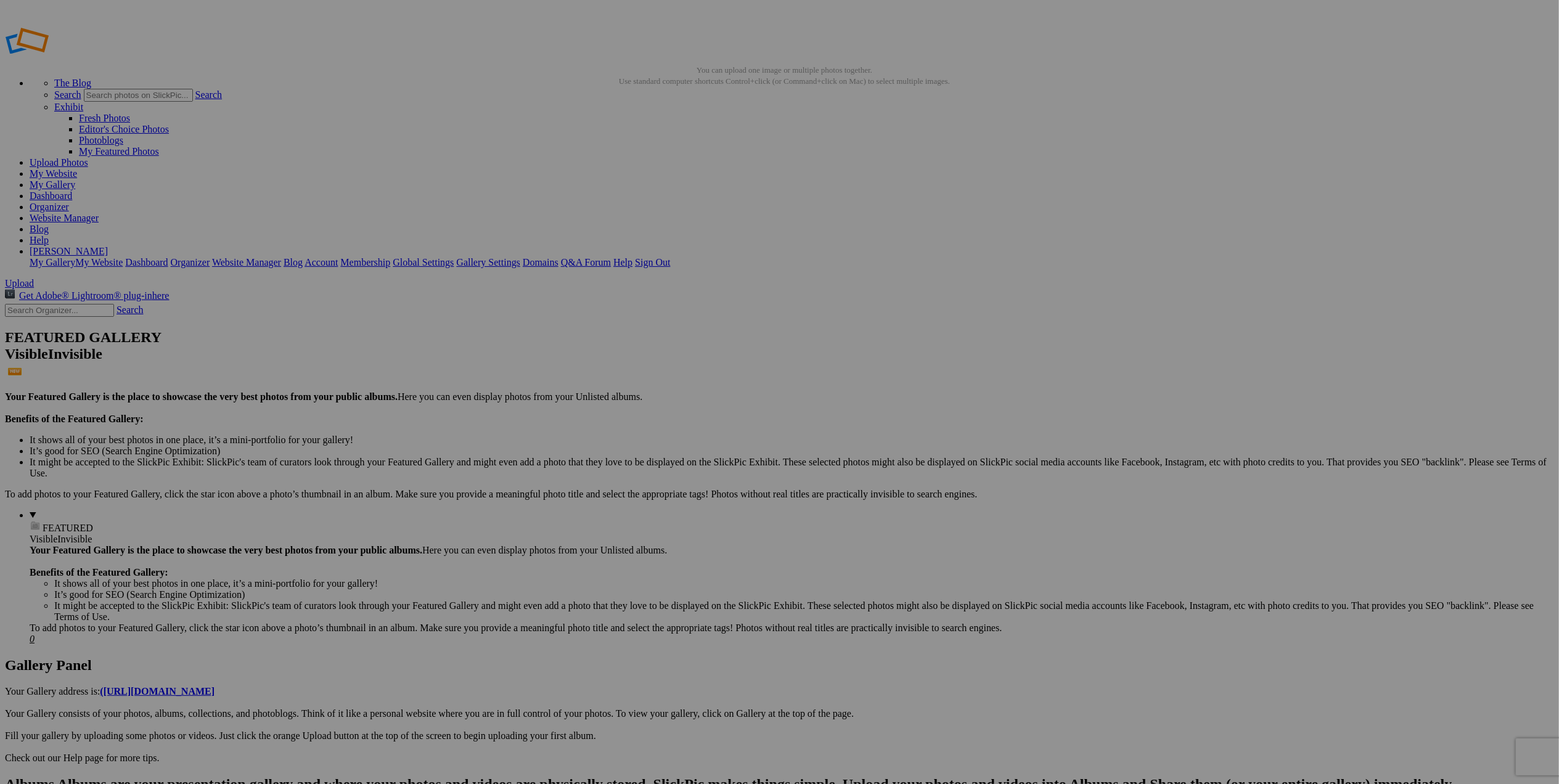
click at [617, 438] on span at bounding box center [617, 443] width 0 height 10
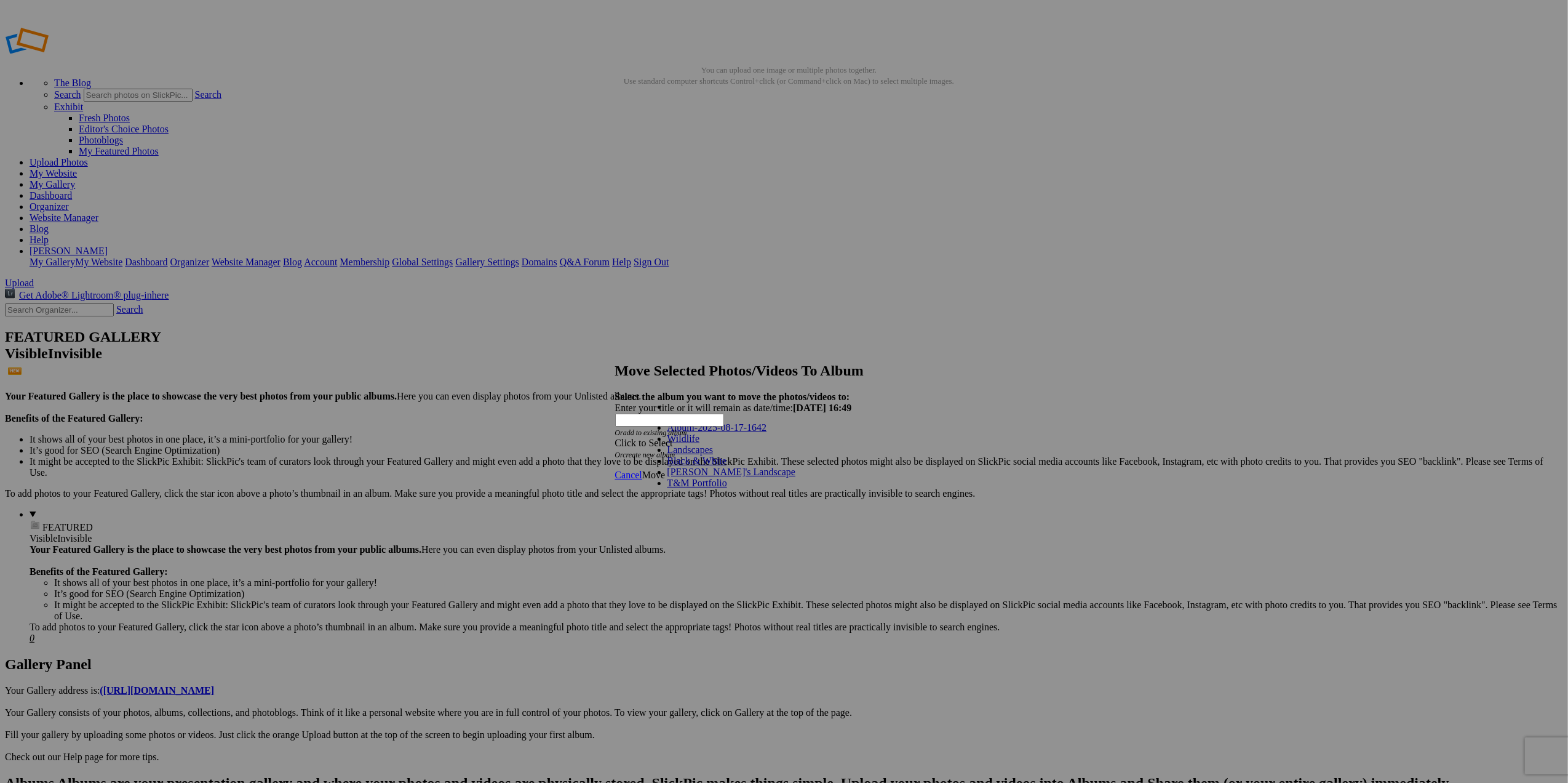
click at [713, 455] on link "Landscapes" at bounding box center [690, 449] width 46 height 10
click at [665, 469] on span "Move" at bounding box center [653, 474] width 23 height 10
click at [654, 437] on span "Ok" at bounding box center [648, 431] width 12 height 10
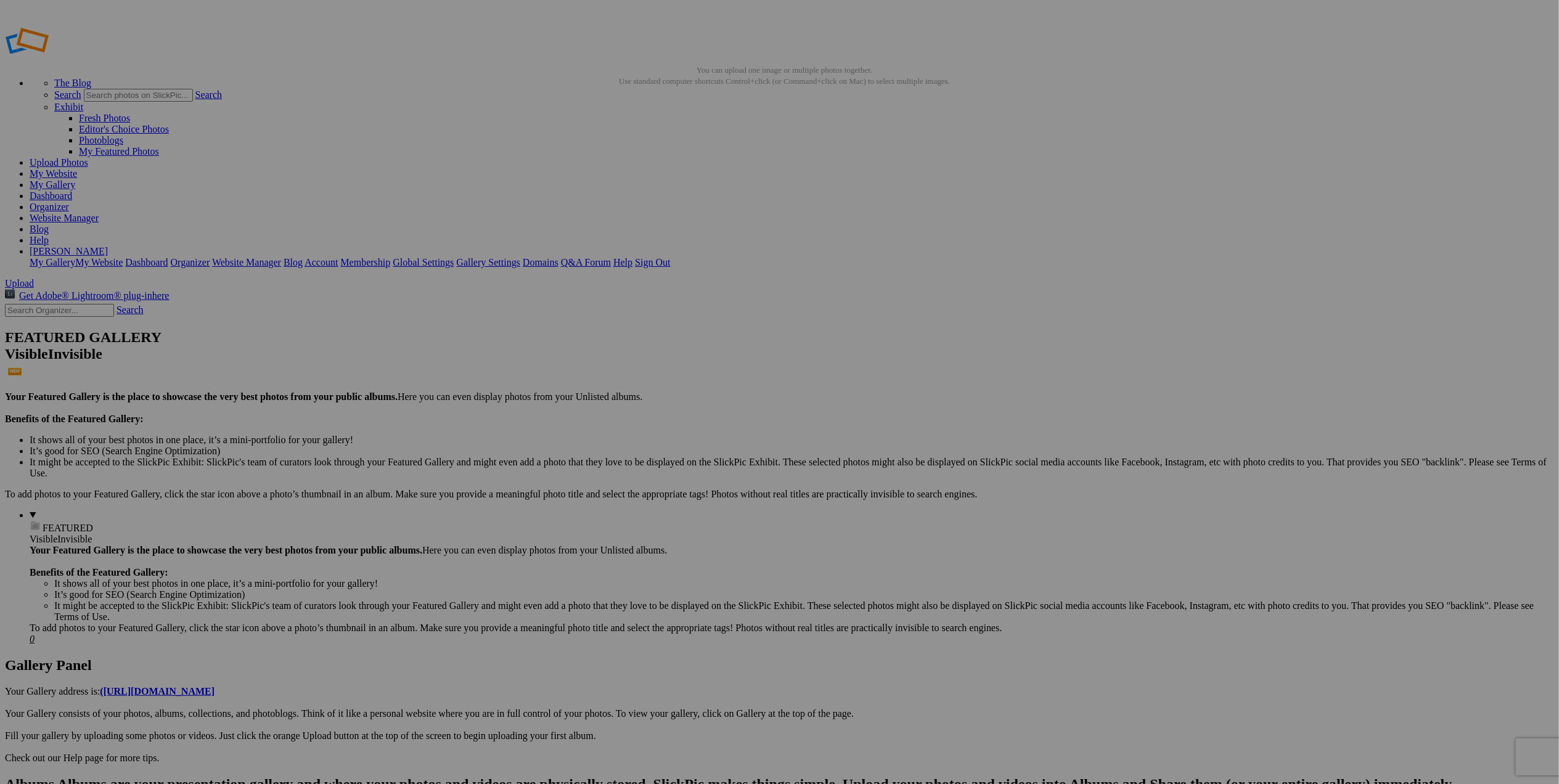
click at [667, 437] on span "Yes" at bounding box center [660, 440] width 15 height 10
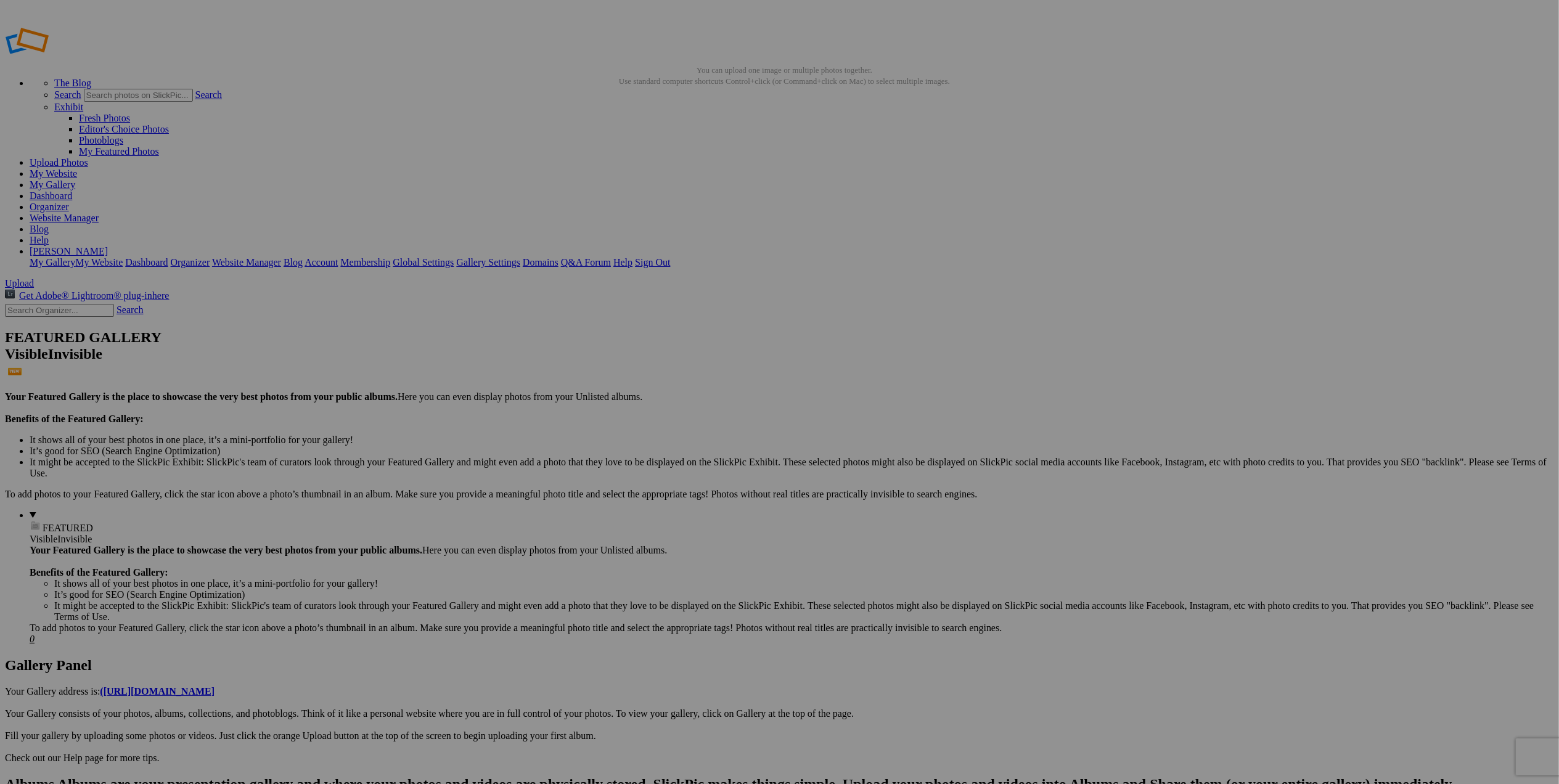
click at [697, 468] on span "Yes" at bounding box center [691, 473] width 15 height 10
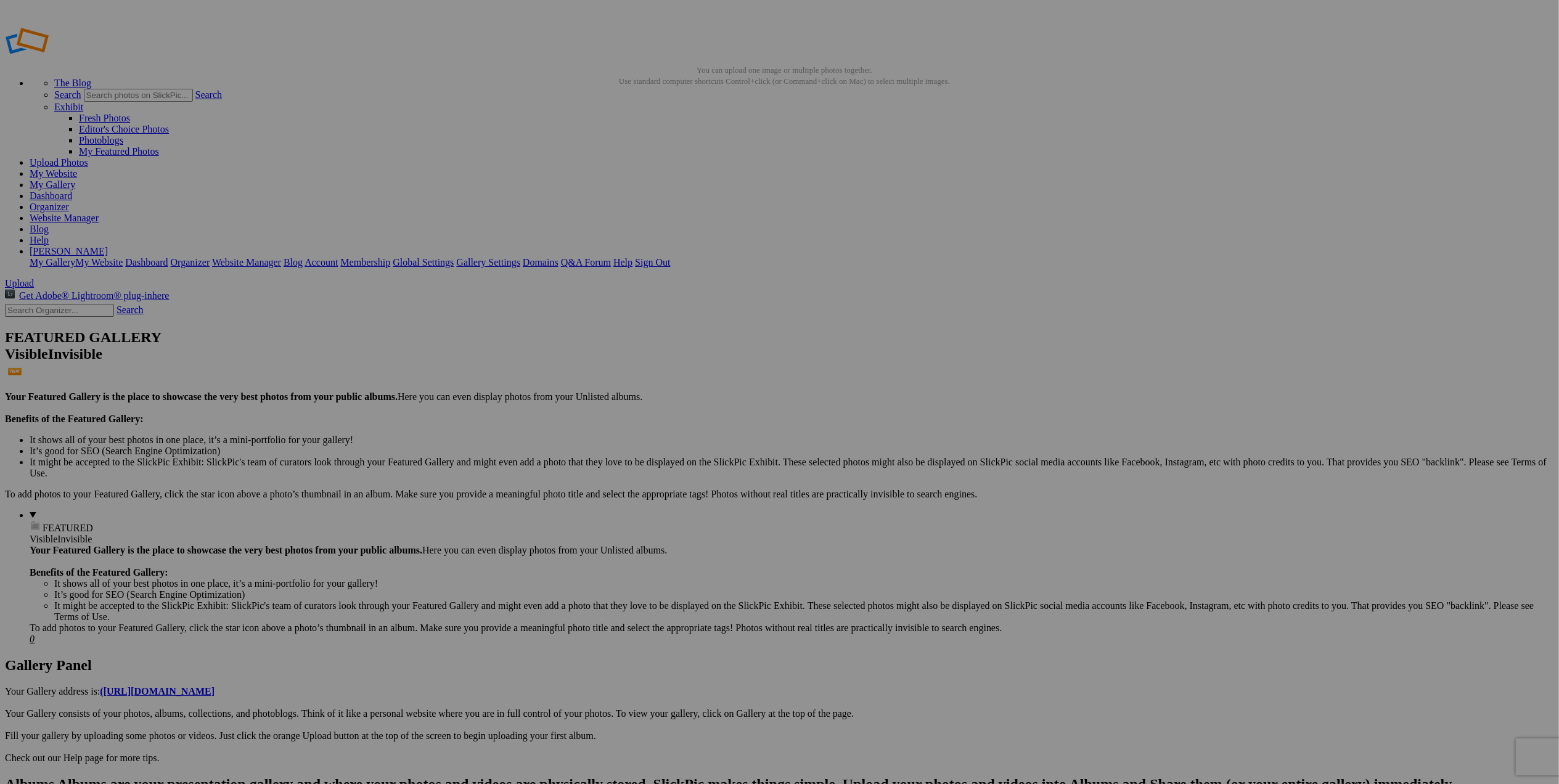
click at [697, 472] on link "Yes" at bounding box center [691, 473] width 15 height 10
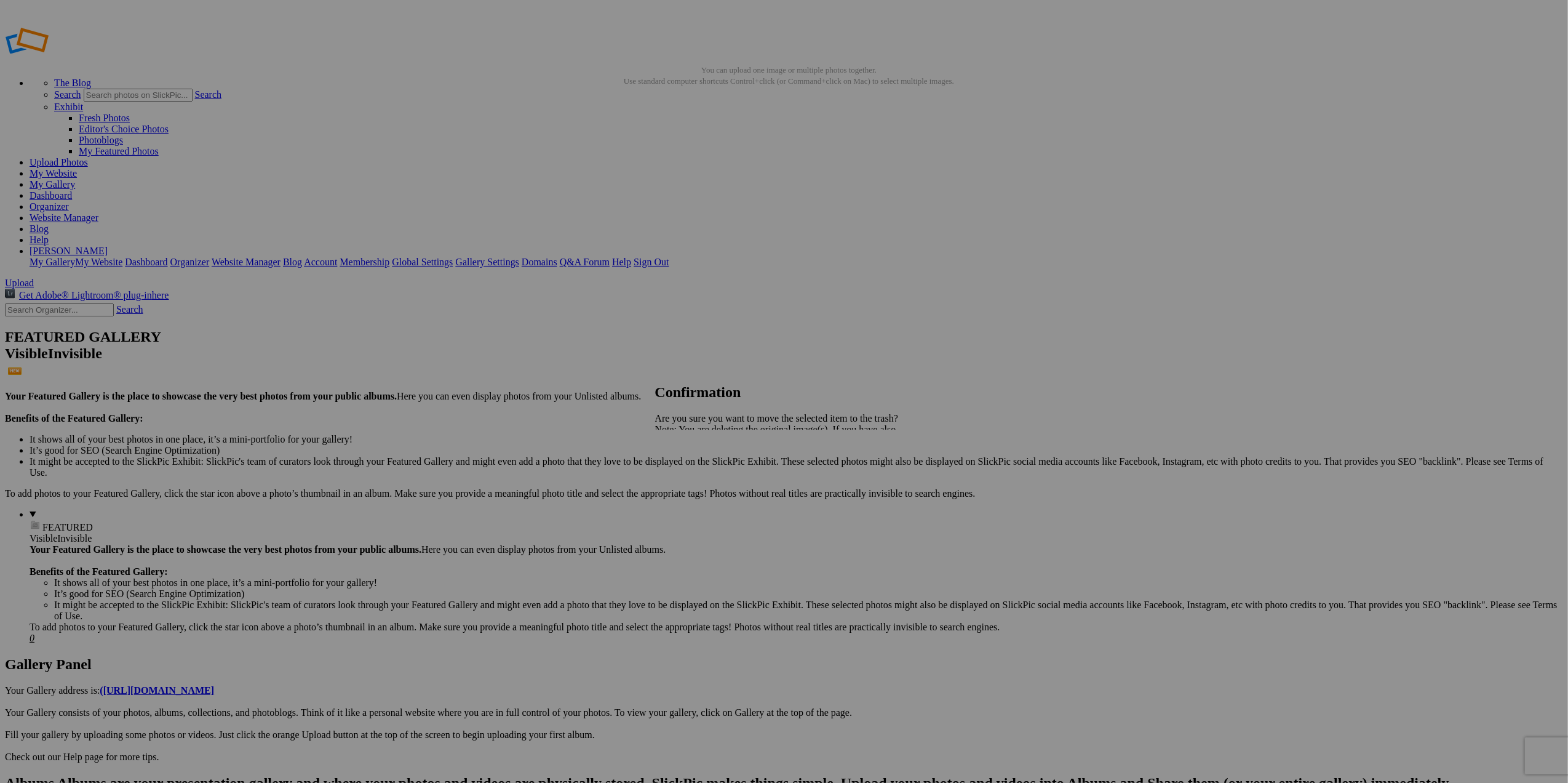
click at [696, 467] on span "Yes" at bounding box center [689, 473] width 15 height 10
click at [696, 471] on span "Yes" at bounding box center [689, 473] width 15 height 10
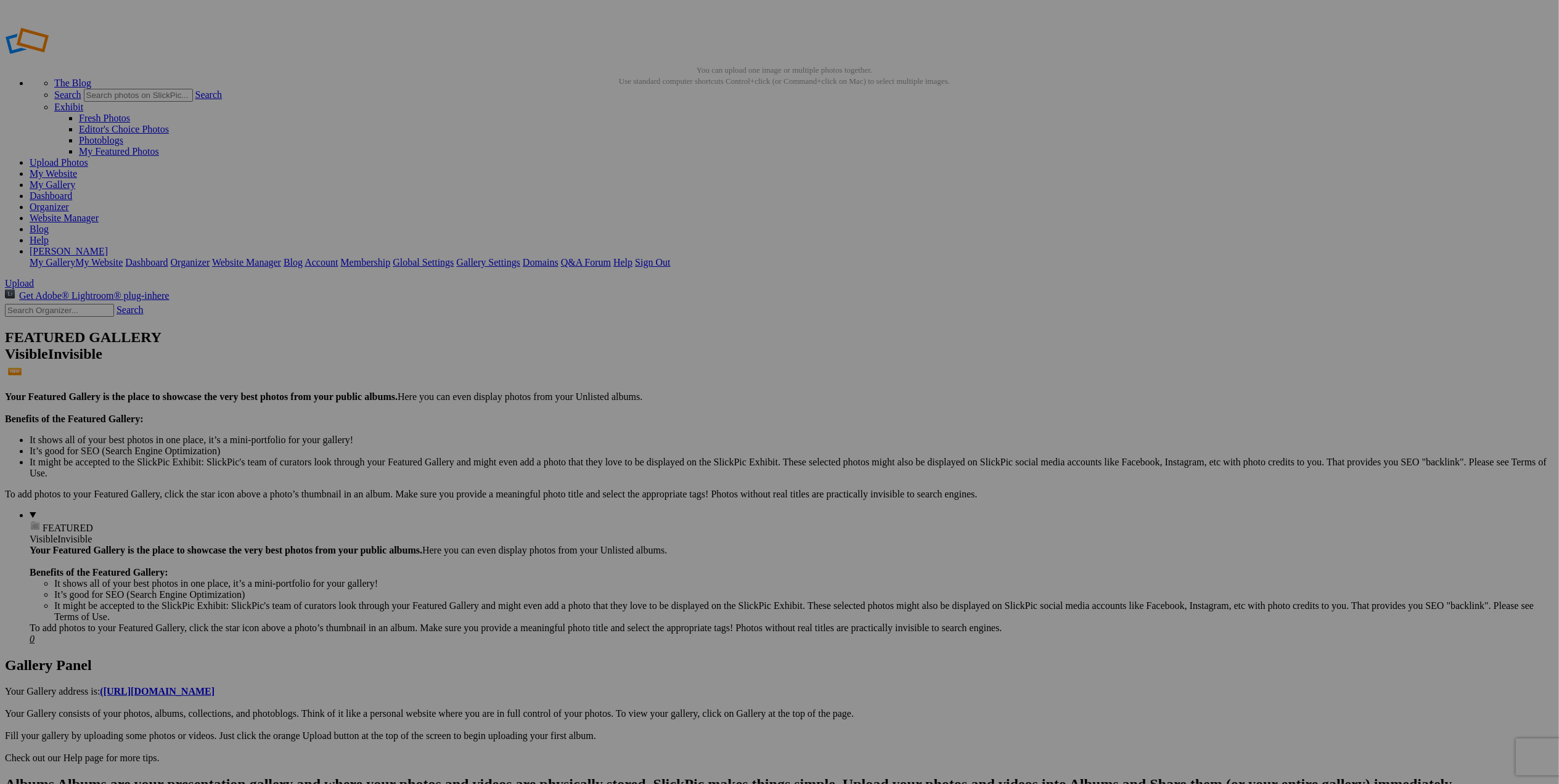
click at [697, 477] on span "Yes" at bounding box center [691, 473] width 15 height 10
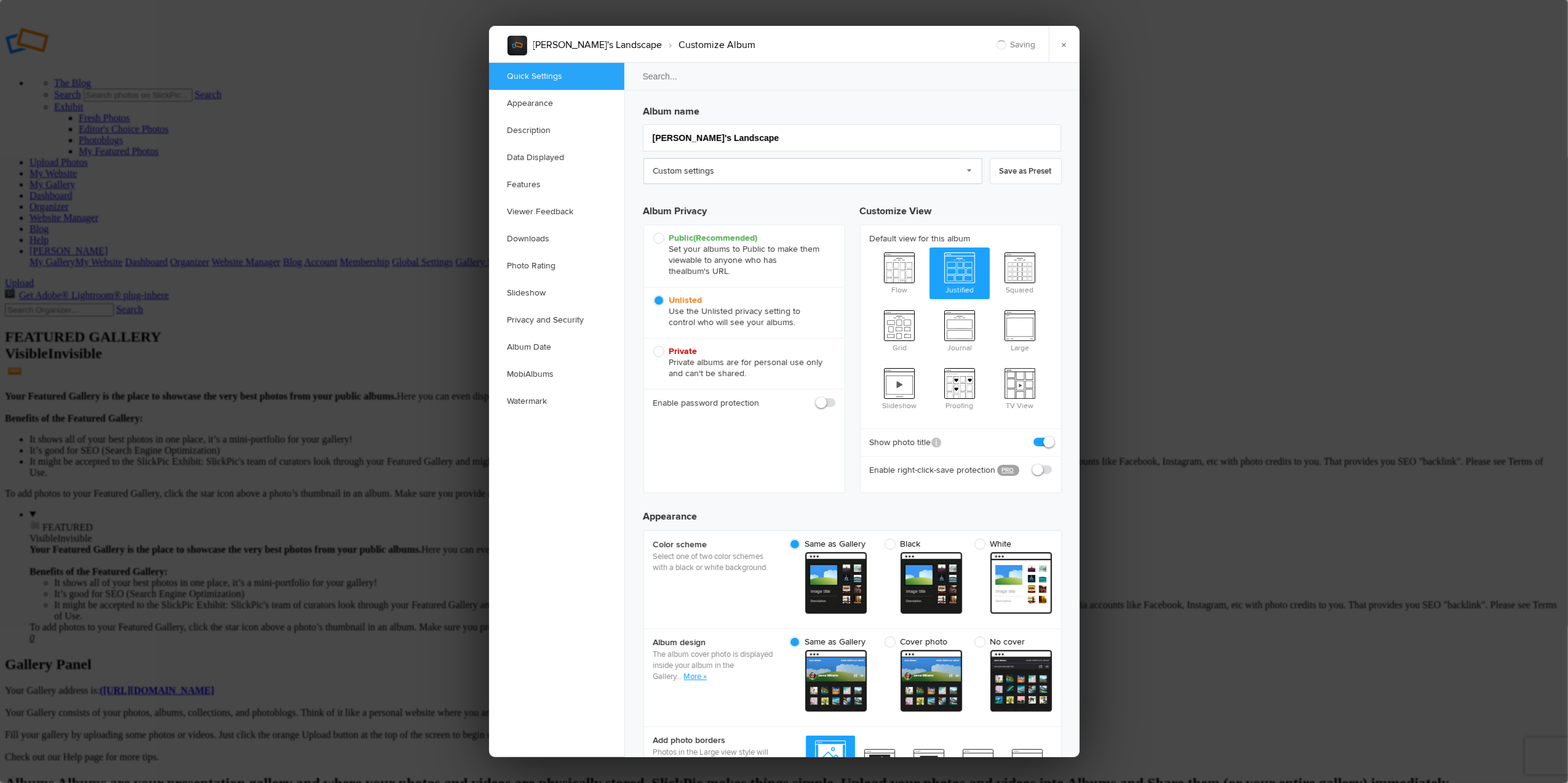
checkbox input "true"
drag, startPoint x: 733, startPoint y: 136, endPoint x: 633, endPoint y: 138, distance: 100.0
type input "K"
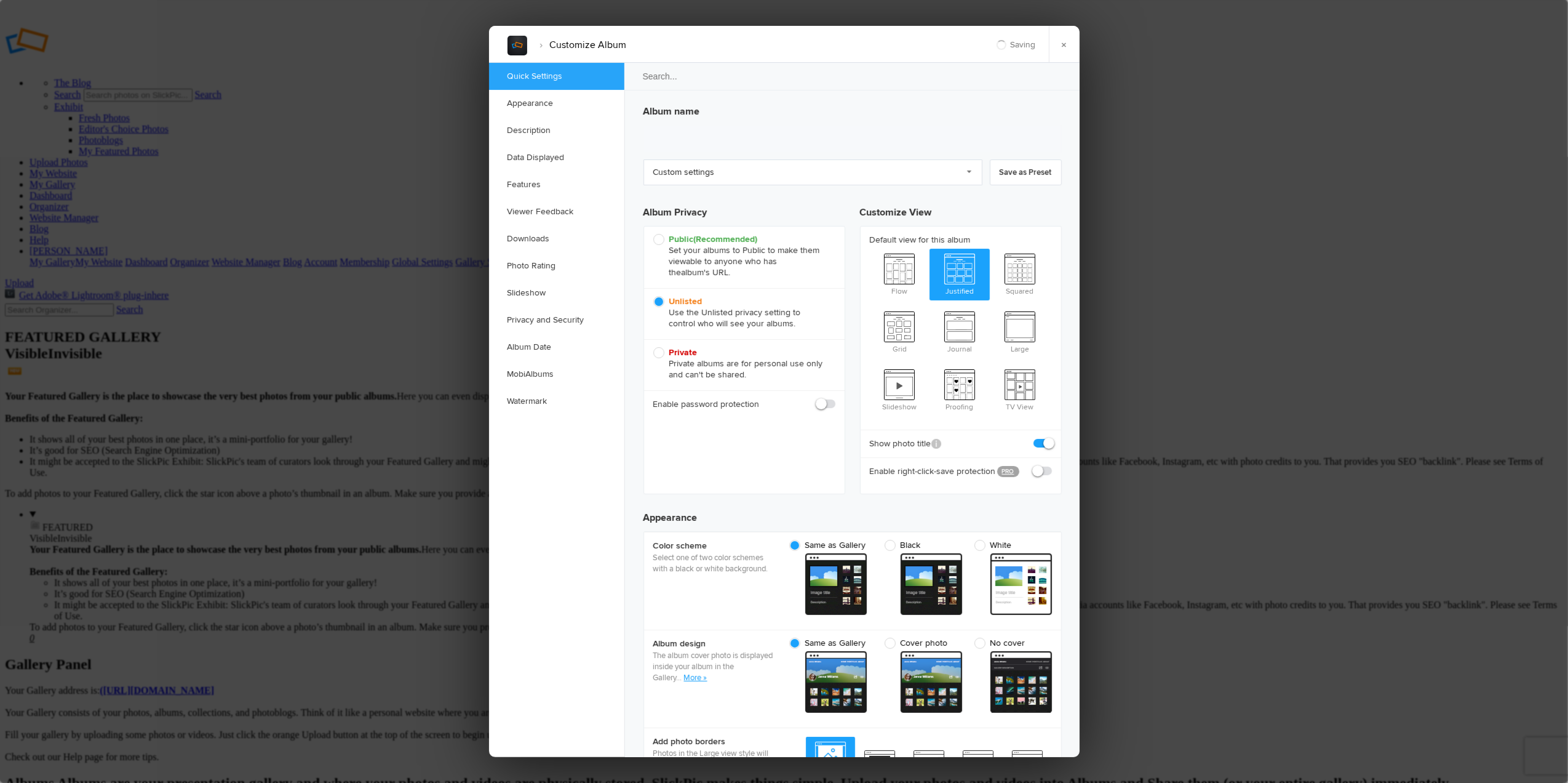
type input "[DATE] 16:49"
click at [675, 110] on h3 "Album name" at bounding box center [853, 109] width 418 height 20
click at [1061, 43] on link "×" at bounding box center [1064, 44] width 31 height 37
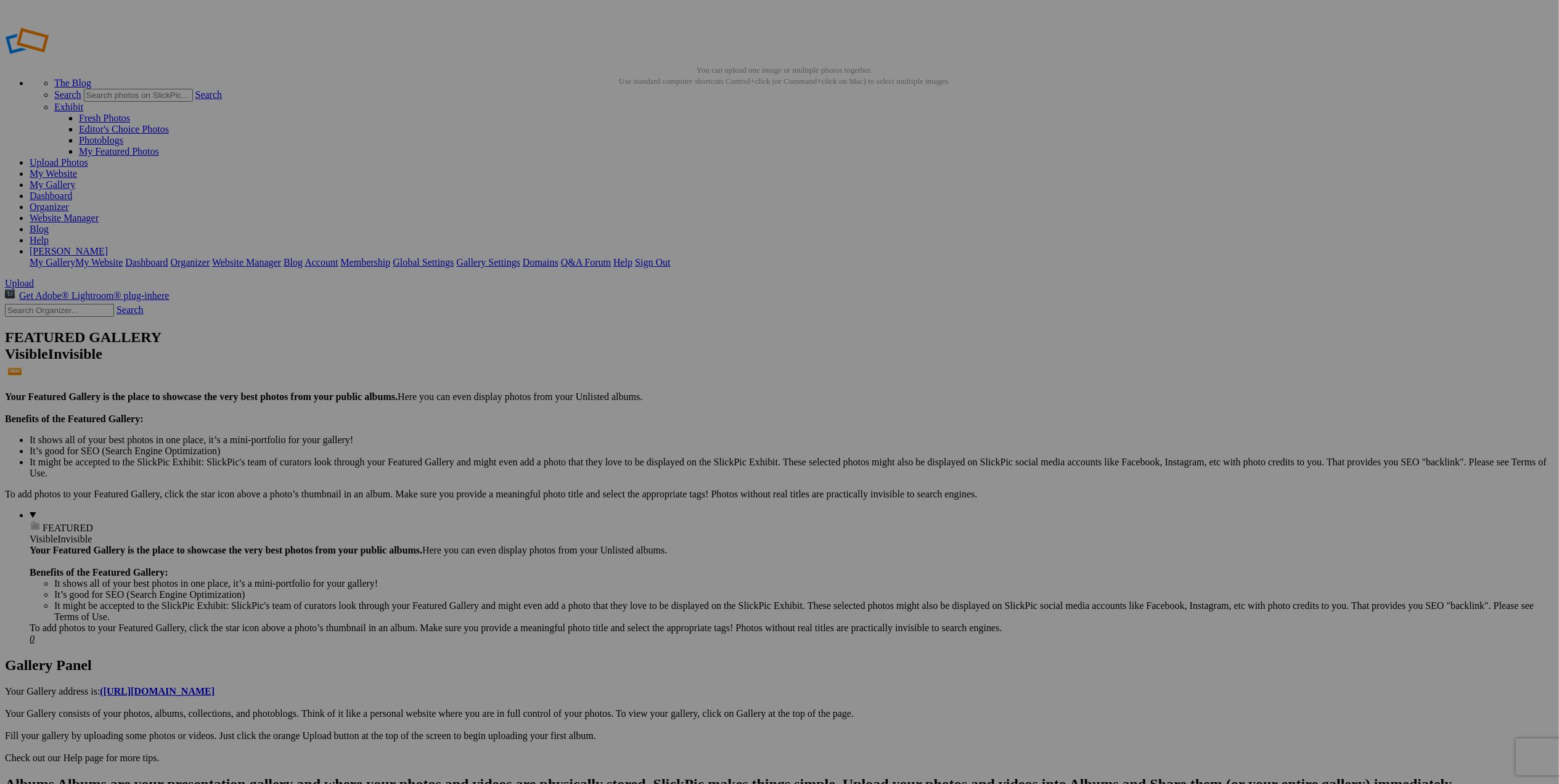
drag, startPoint x: 0, startPoint y: 0, endPoint x: 74, endPoint y: 190, distance: 203.9
drag, startPoint x: 74, startPoint y: 190, endPoint x: 457, endPoint y: 376, distance: 425.8
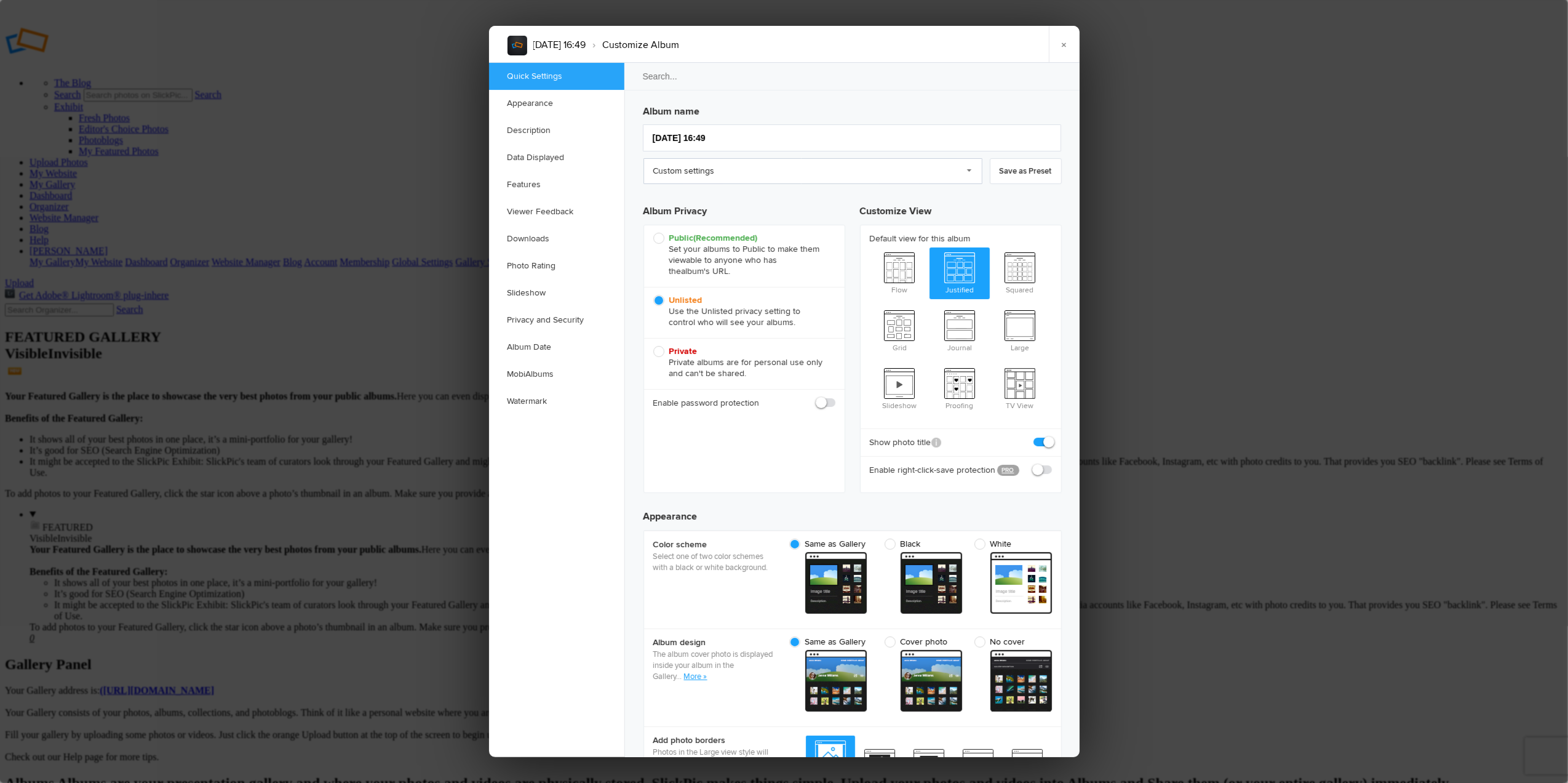
checkbox input "true"
drag, startPoint x: 724, startPoint y: 134, endPoint x: 618, endPoint y: 128, distance: 106.2
click at [618, 128] on div "Quick Settings Appearance Description Data Displayed Features Viewer Feedback D…" at bounding box center [784, 409] width 591 height 694
type input "Featur"
type input "Feat"
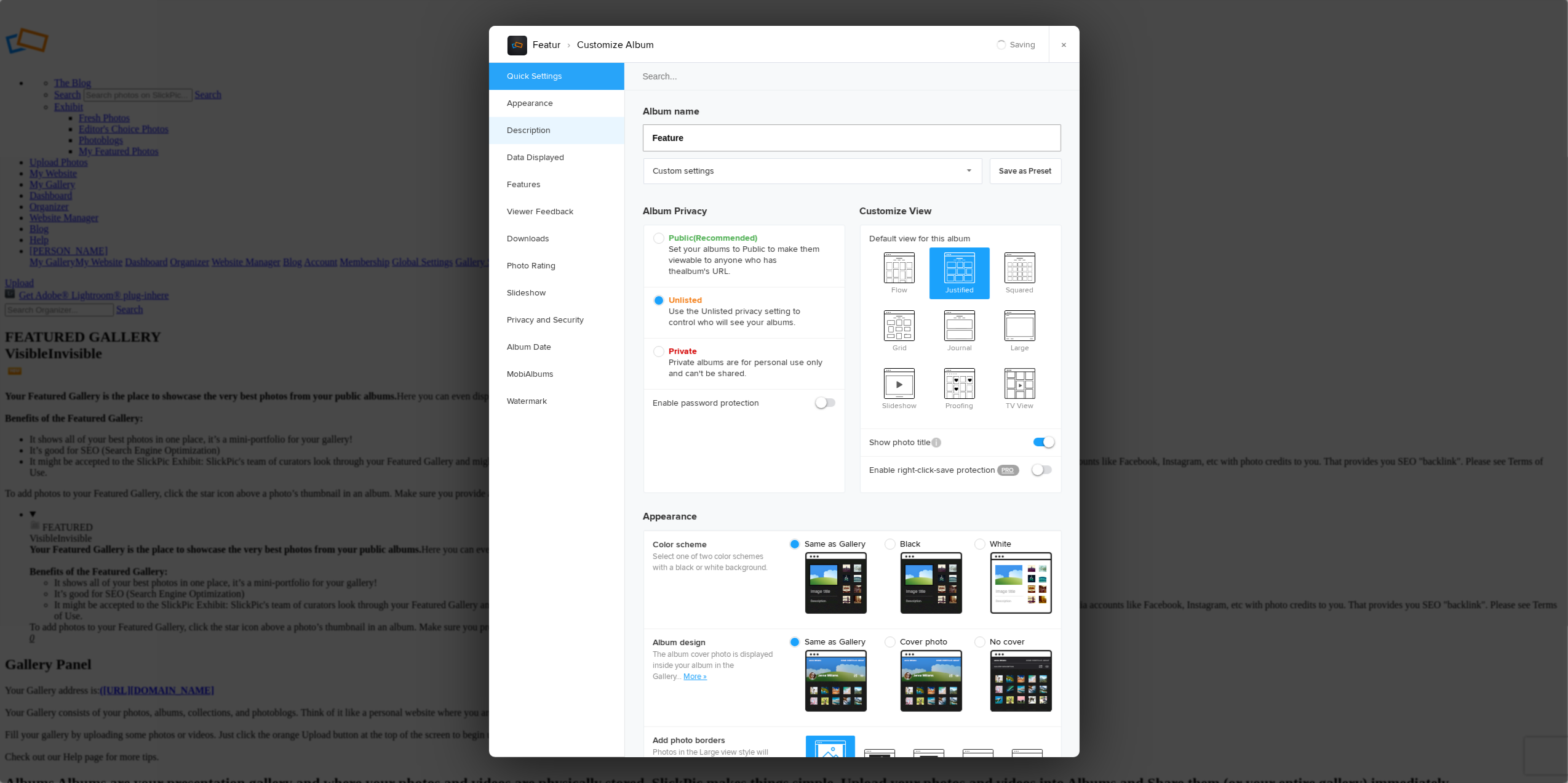
type input "Featured"
type input "Feature"
type input "Featured Tra"
type input "Featured T"
type input "Featured Travels"
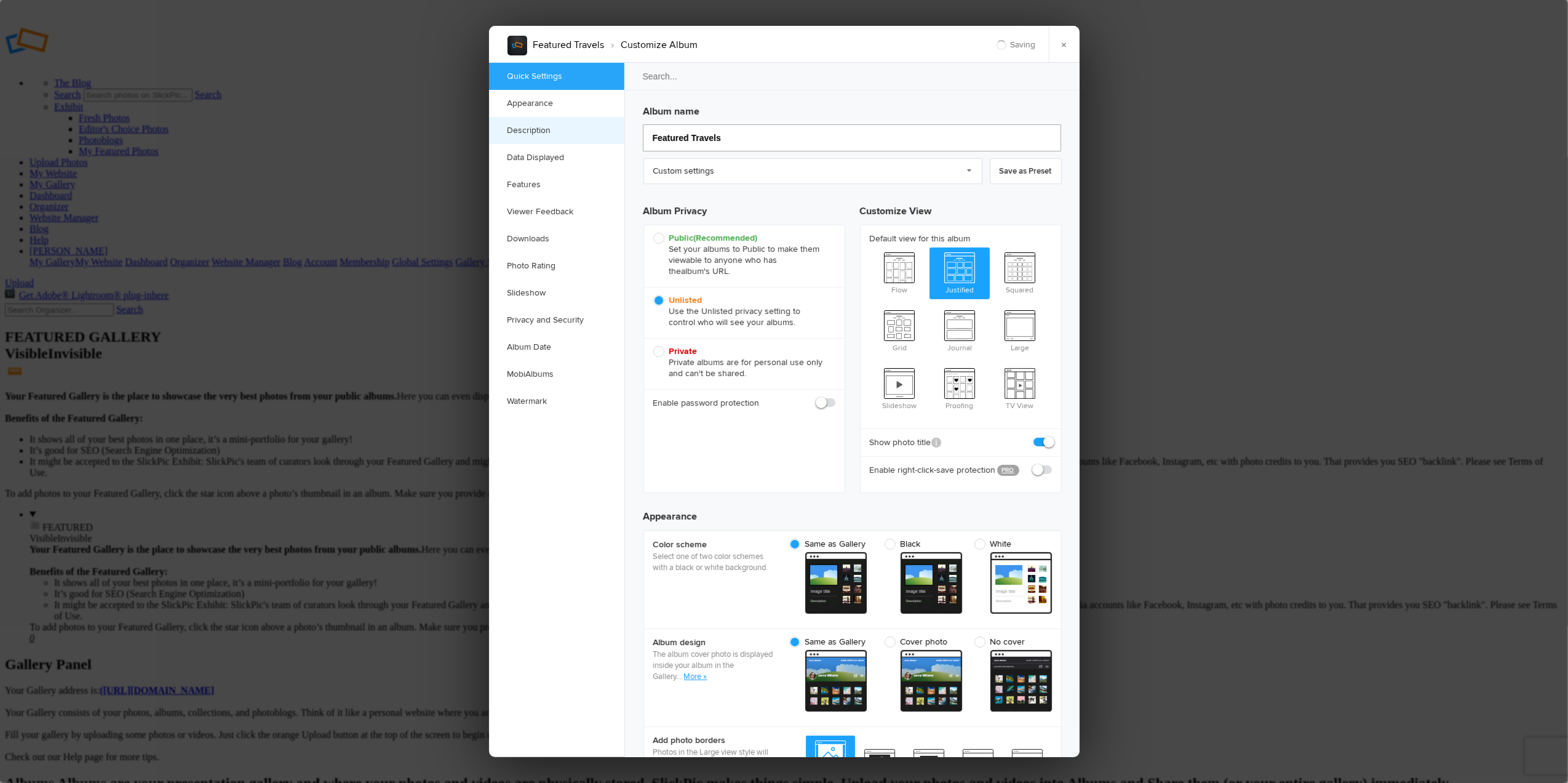
type input "Featured Travels"
type input "Featured Travels:"
type input "Featured Travels: SW [GEOGRAPHIC_DATA]"
type input "Featured Travels: SW U"
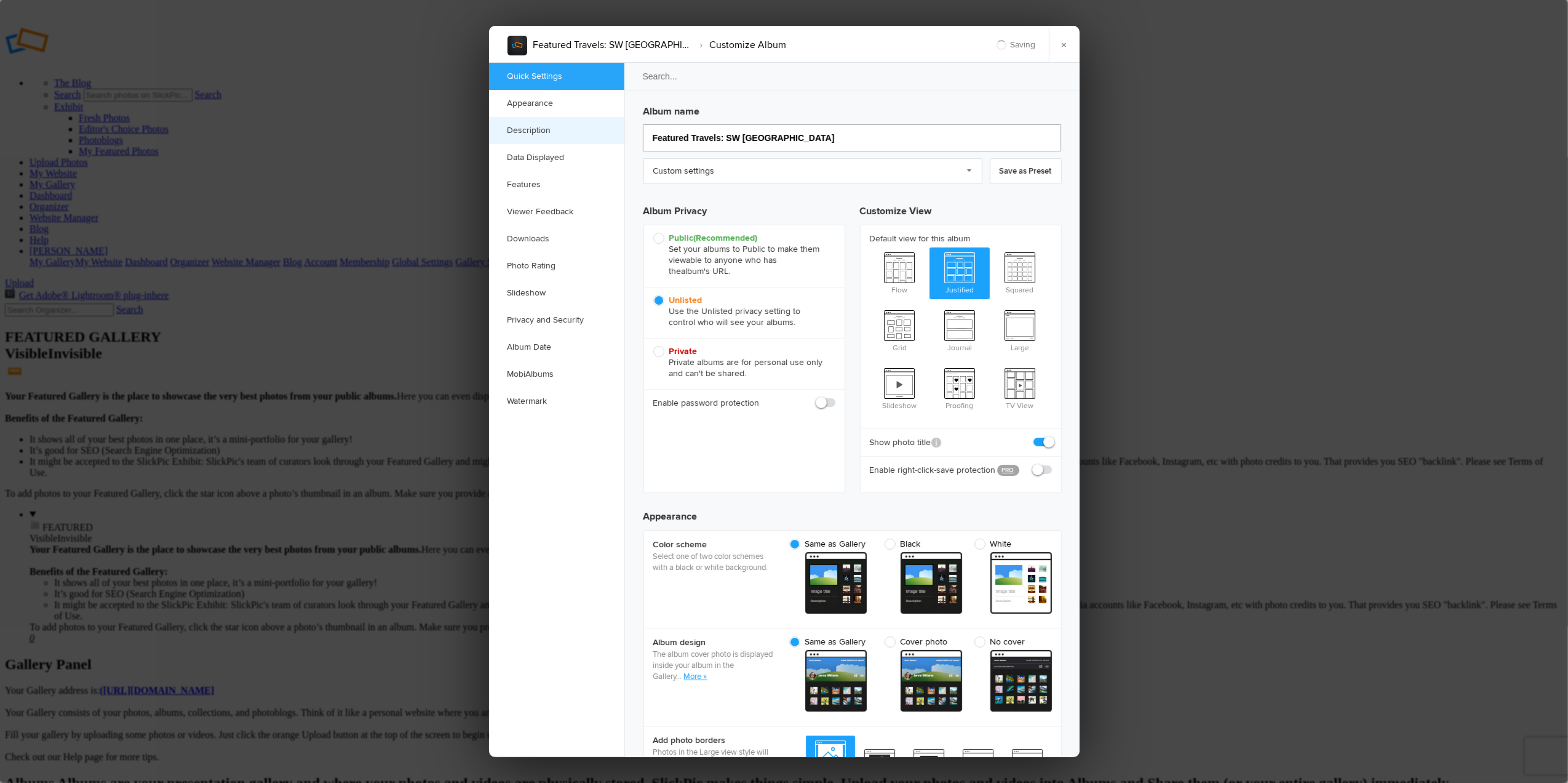
type input "Featured Travels: SW [GEOGRAPHIC_DATA]"
click at [1063, 40] on link "×" at bounding box center [1064, 44] width 31 height 37
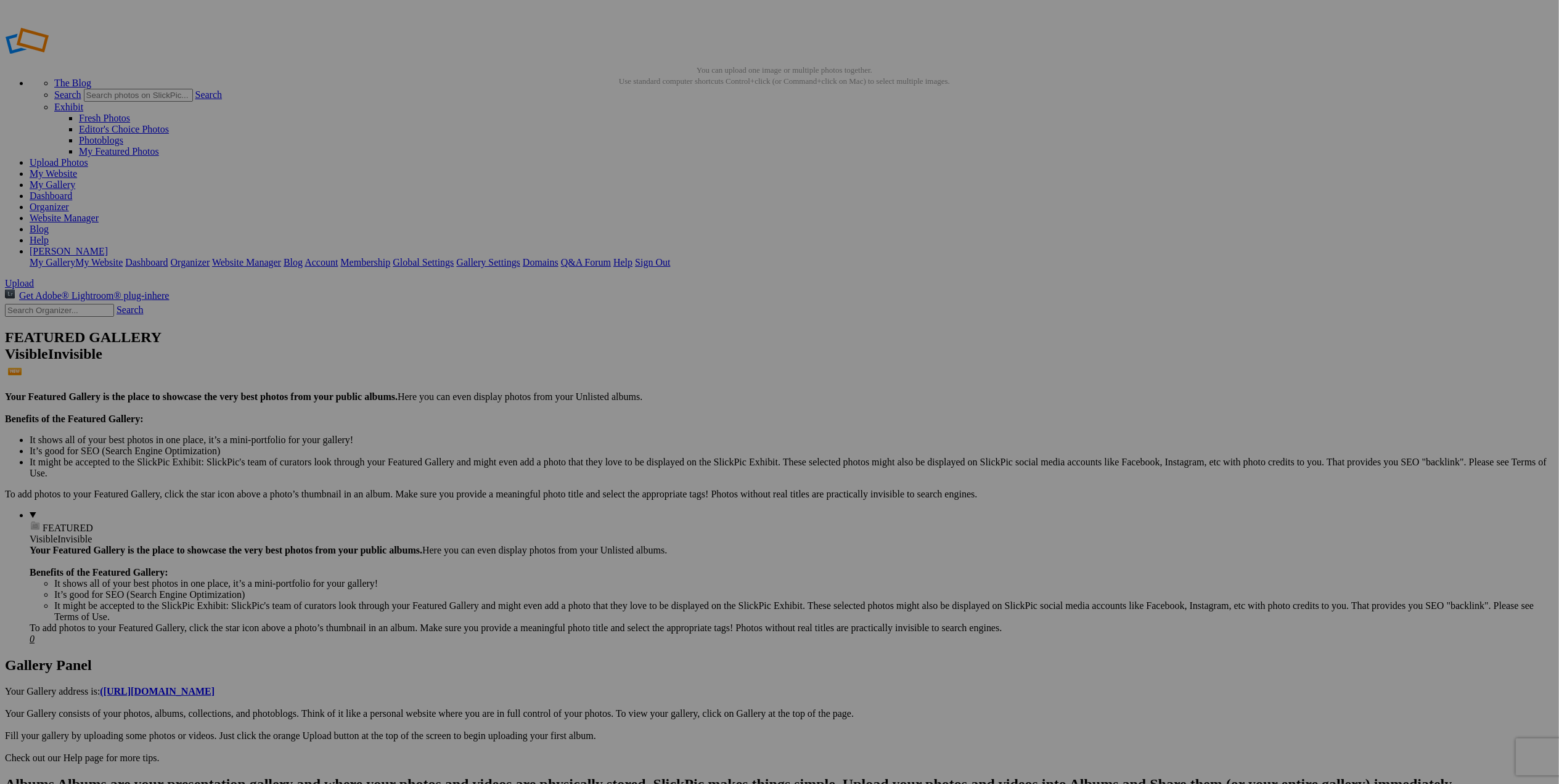
click at [99, 213] on link "Website Manager" at bounding box center [64, 218] width 69 height 10
